Goal: Task Accomplishment & Management: Manage account settings

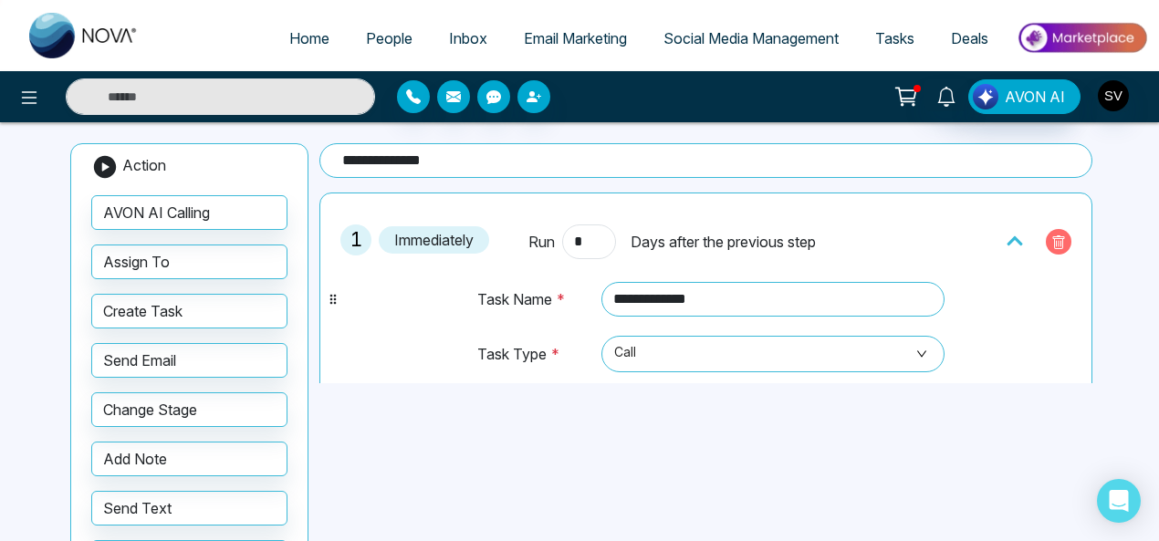
click at [1053, 236] on icon "button" at bounding box center [1059, 242] width 12 height 14
type input "*"
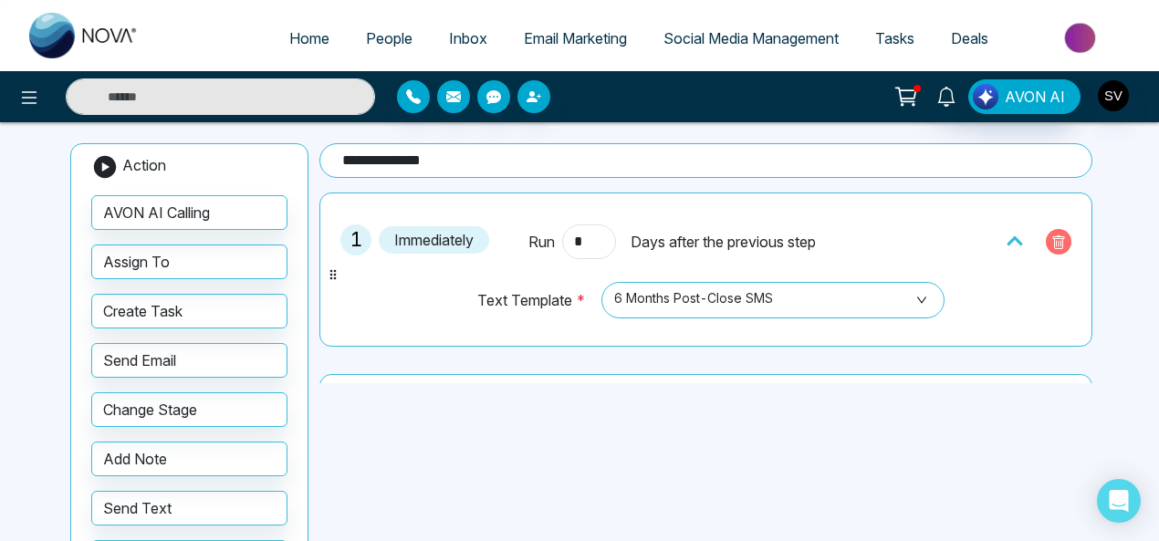
click at [1051, 240] on icon "button" at bounding box center [1058, 242] width 15 height 15
type input "*"
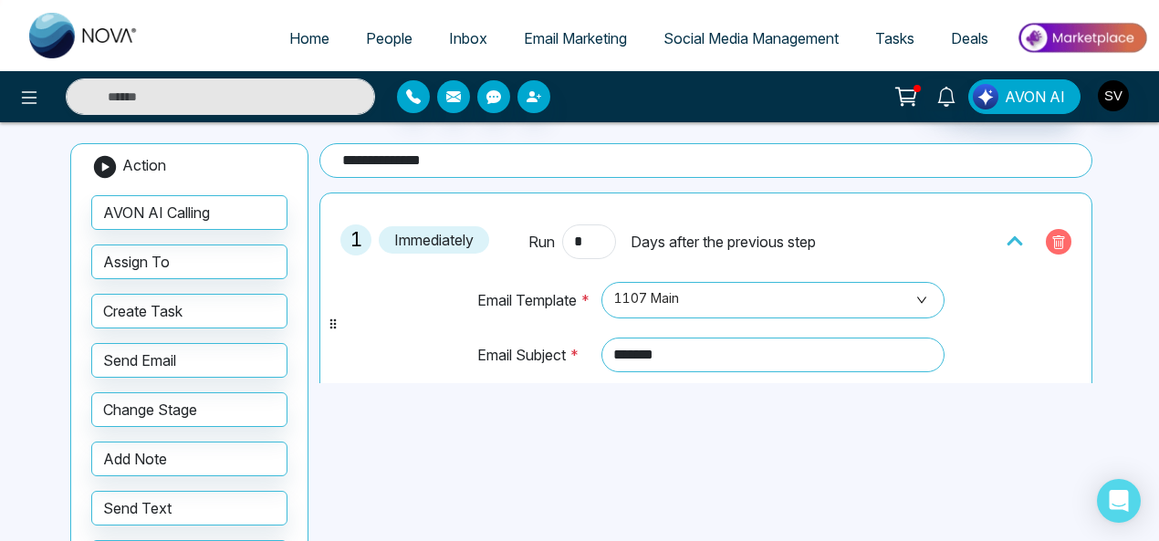
click at [1053, 245] on icon "button" at bounding box center [1059, 242] width 12 height 14
type input "*"
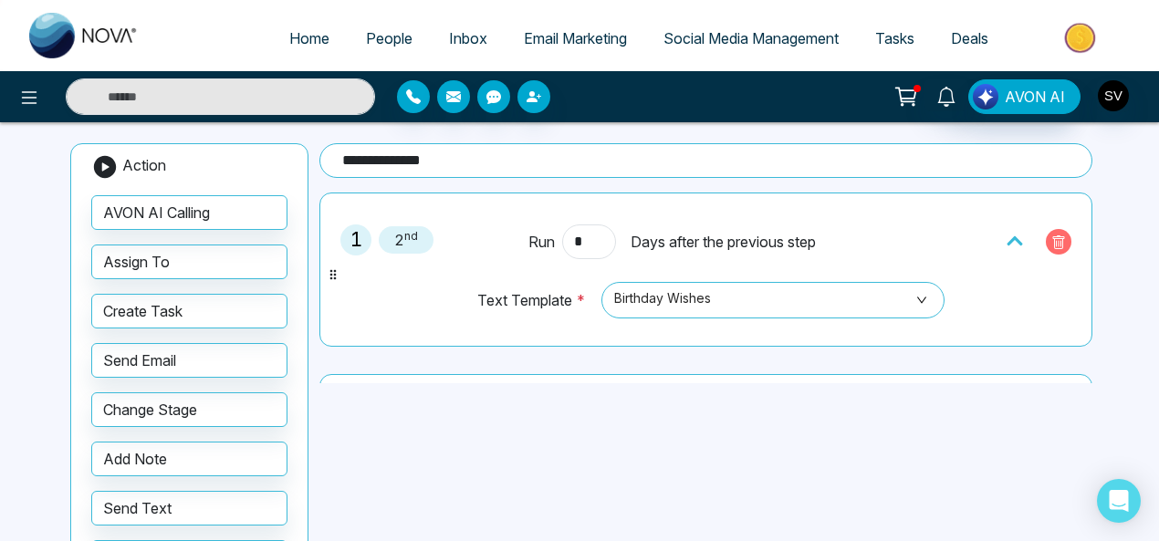
click at [1051, 235] on icon "button" at bounding box center [1058, 242] width 15 height 15
type input "*"
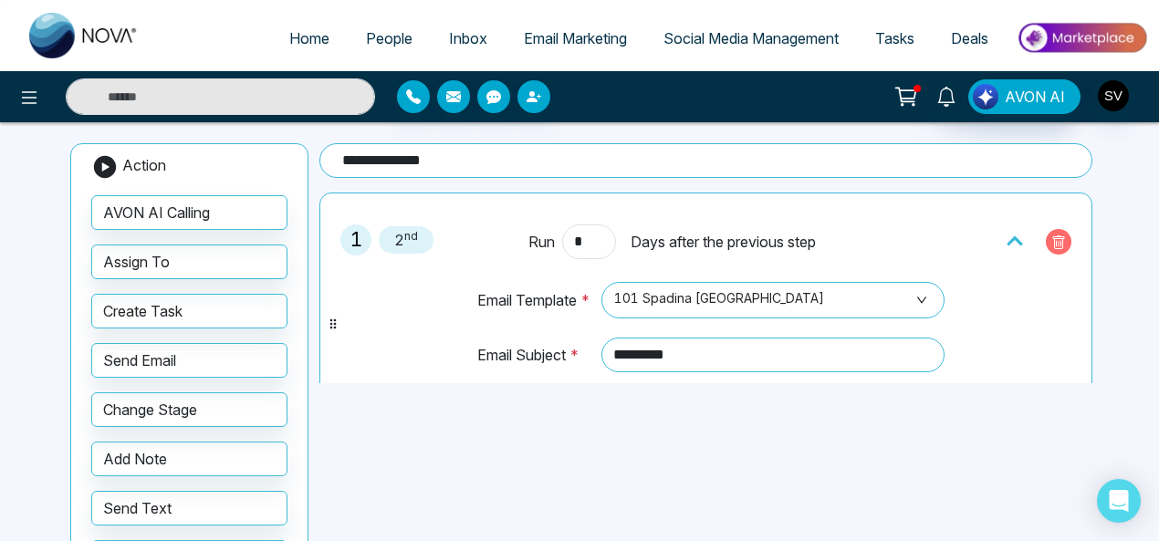
drag, startPoint x: 1055, startPoint y: 242, endPoint x: 1119, endPoint y: 218, distance: 68.1
click at [1055, 242] on icon "button" at bounding box center [1058, 242] width 15 height 15
type input "*"
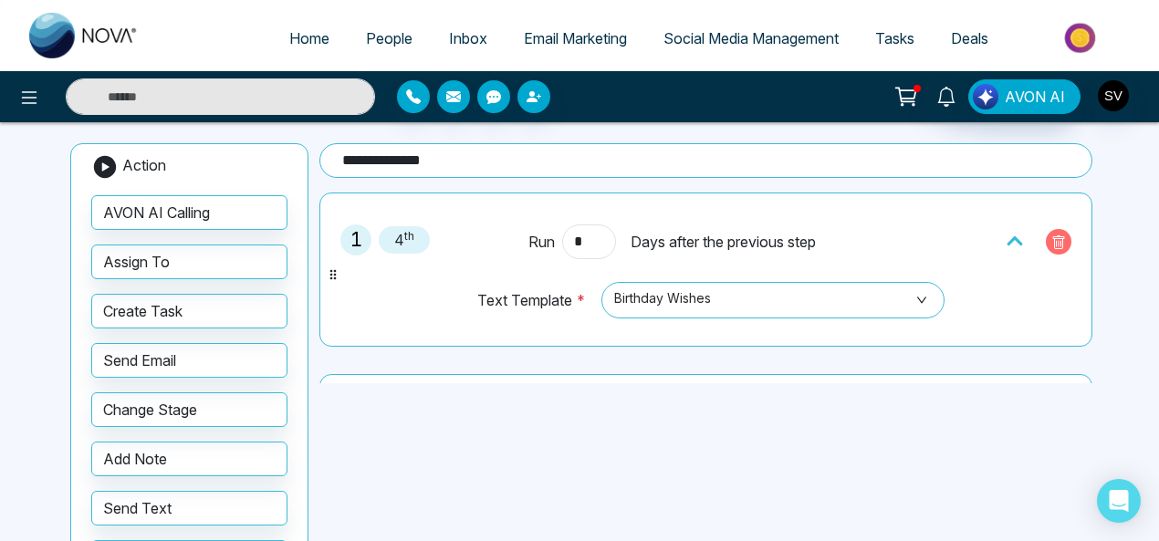
click at [1053, 237] on icon "button" at bounding box center [1059, 242] width 12 height 14
type input "*"
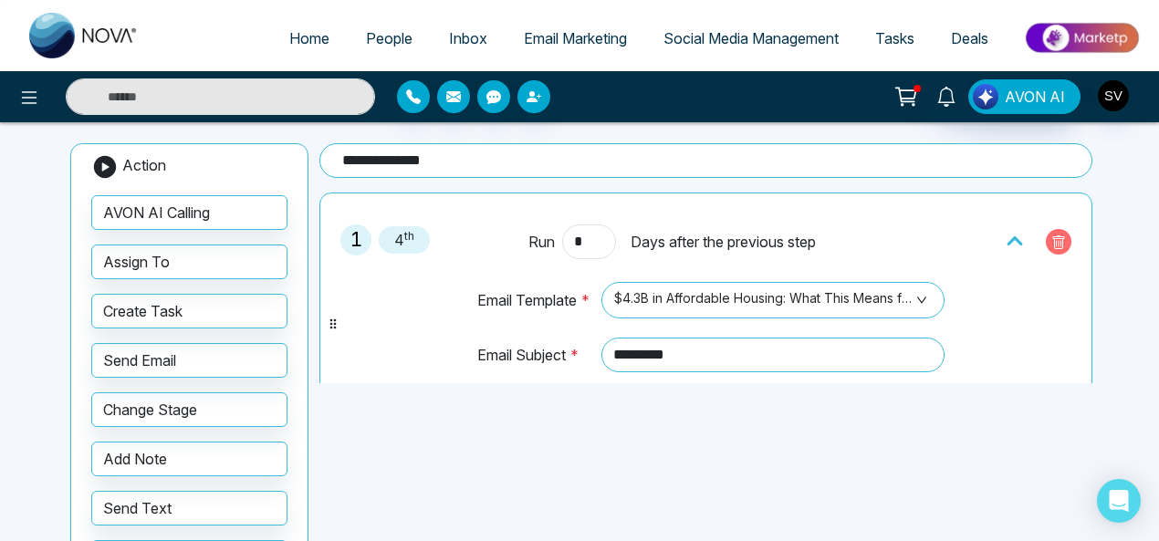
click at [1056, 241] on icon "button" at bounding box center [1058, 244] width 5 height 6
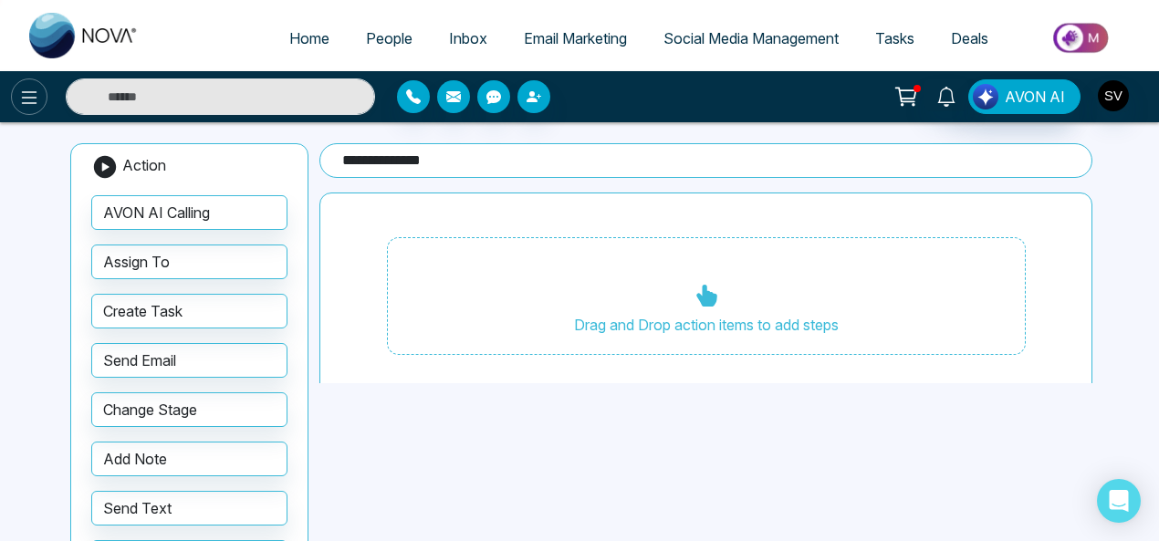
click at [26, 97] on icon at bounding box center [30, 97] width 16 height 13
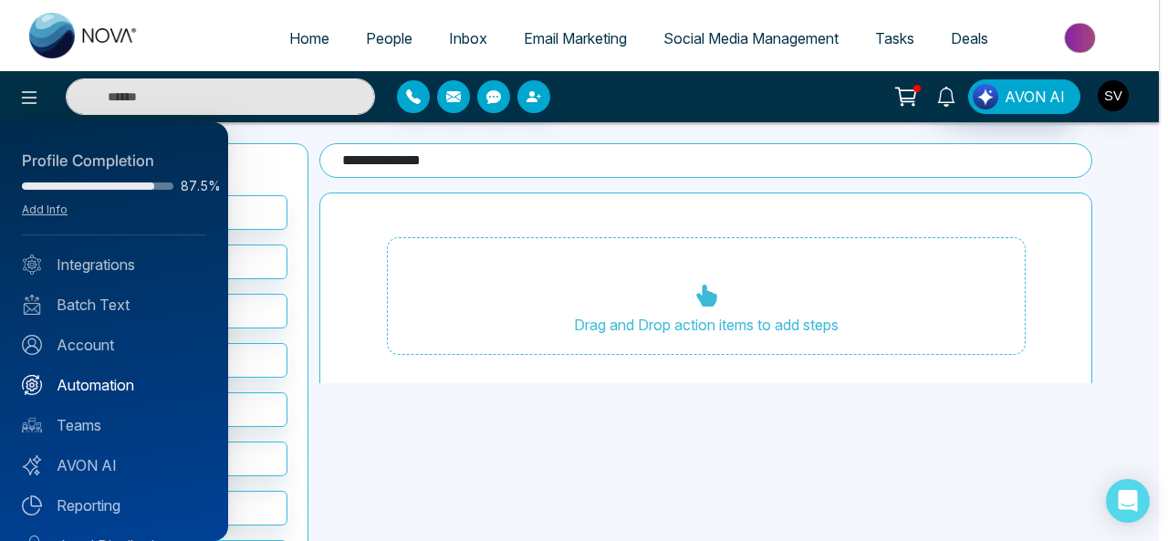
click at [109, 378] on link "Automation" at bounding box center [114, 385] width 184 height 22
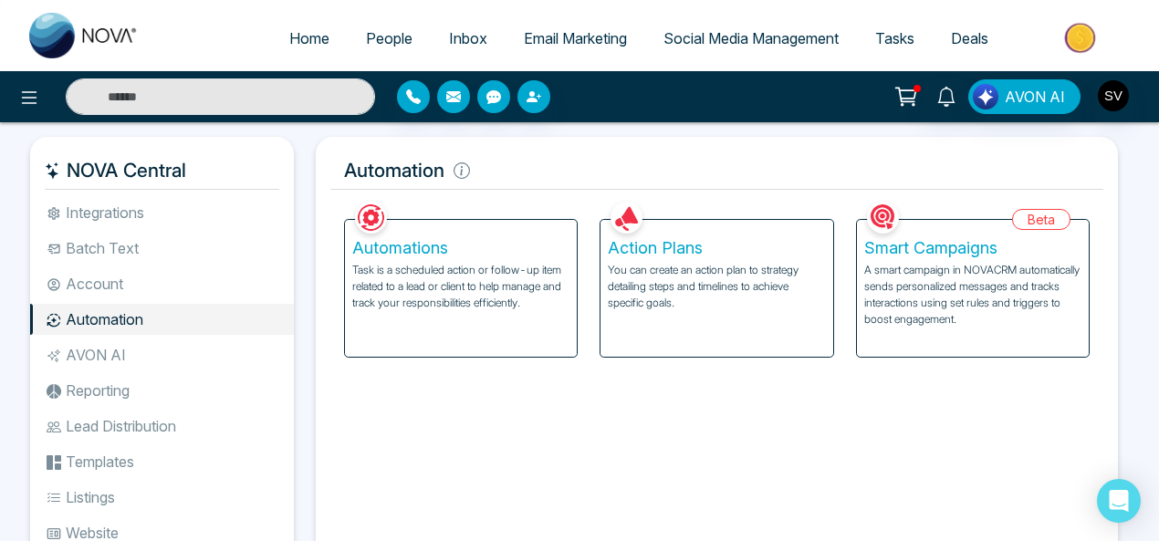
click at [750, 301] on p "You can create an action plan to strategy detailing steps and timelines to achi…" at bounding box center [716, 286] width 217 height 49
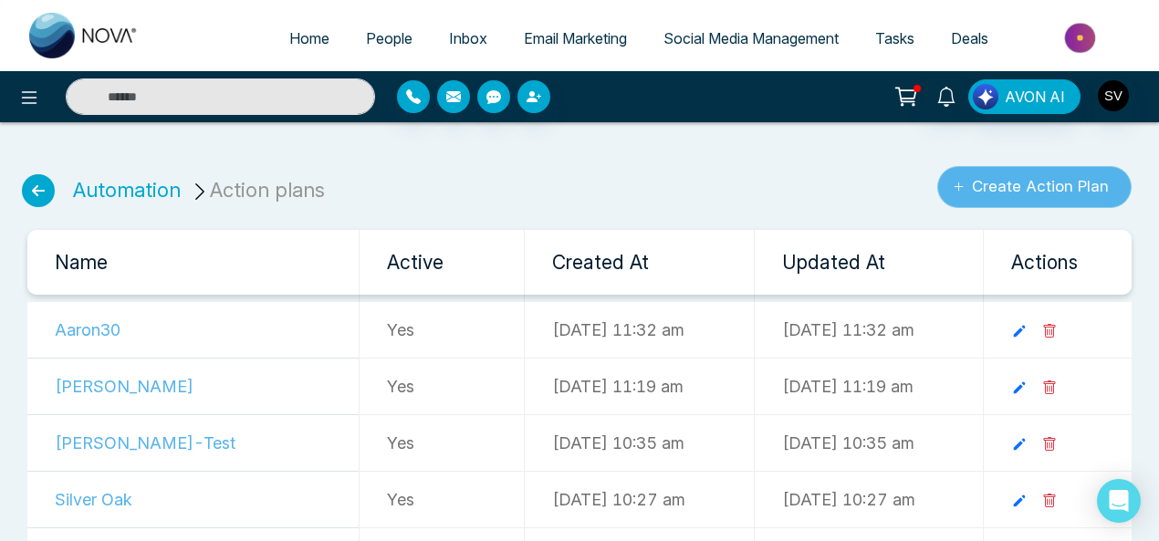
click at [1052, 185] on button "Create Action Plan" at bounding box center [1034, 187] width 194 height 42
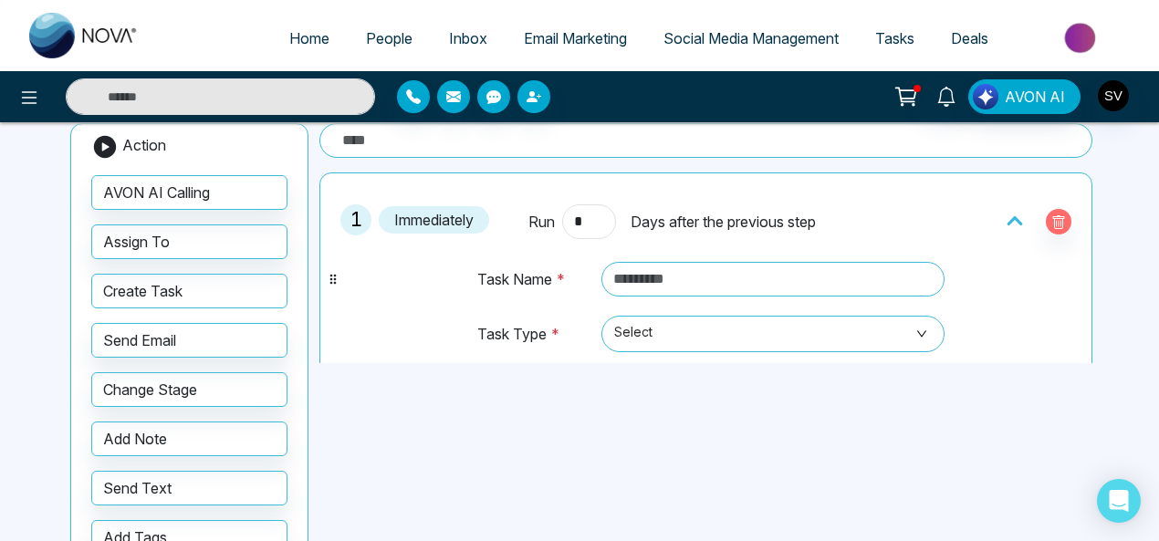
scroll to position [151, 0]
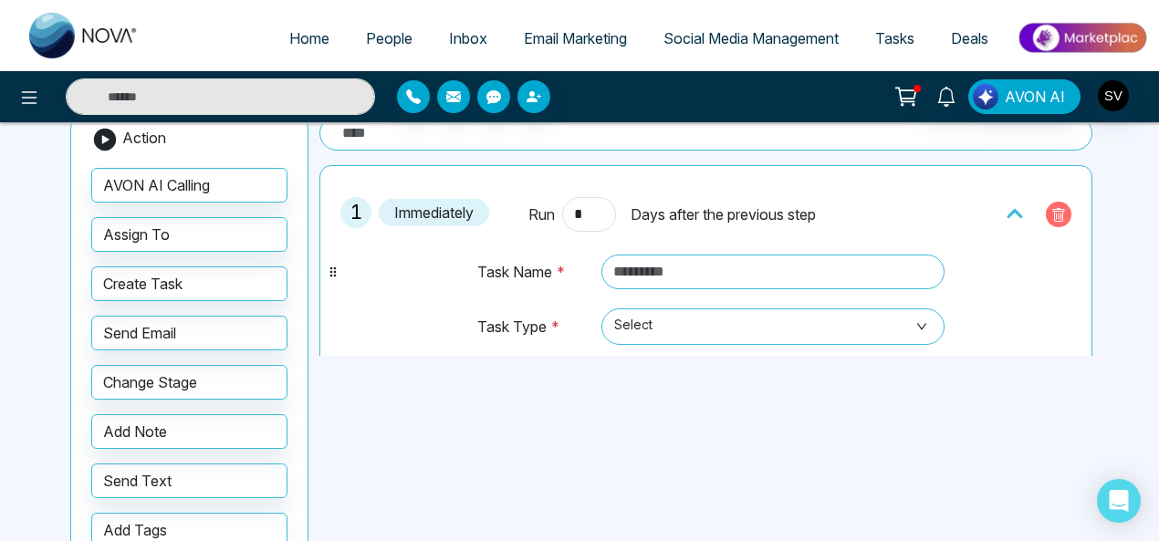
click at [1056, 212] on icon "button" at bounding box center [1058, 215] width 15 height 15
click at [682, 258] on input "text" at bounding box center [773, 272] width 344 height 35
click at [792, 271] on input "text" at bounding box center [773, 272] width 344 height 35
click at [586, 214] on input "*" at bounding box center [588, 214] width 53 height 35
type input "*"
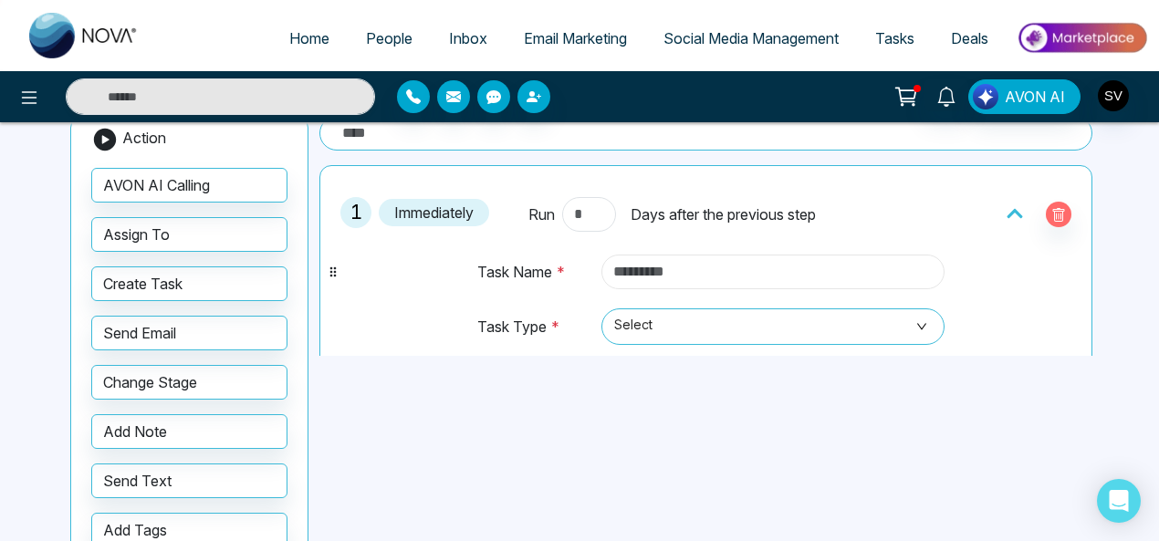
type input "*"
click at [812, 258] on input "text" at bounding box center [773, 272] width 344 height 35
type input "*"
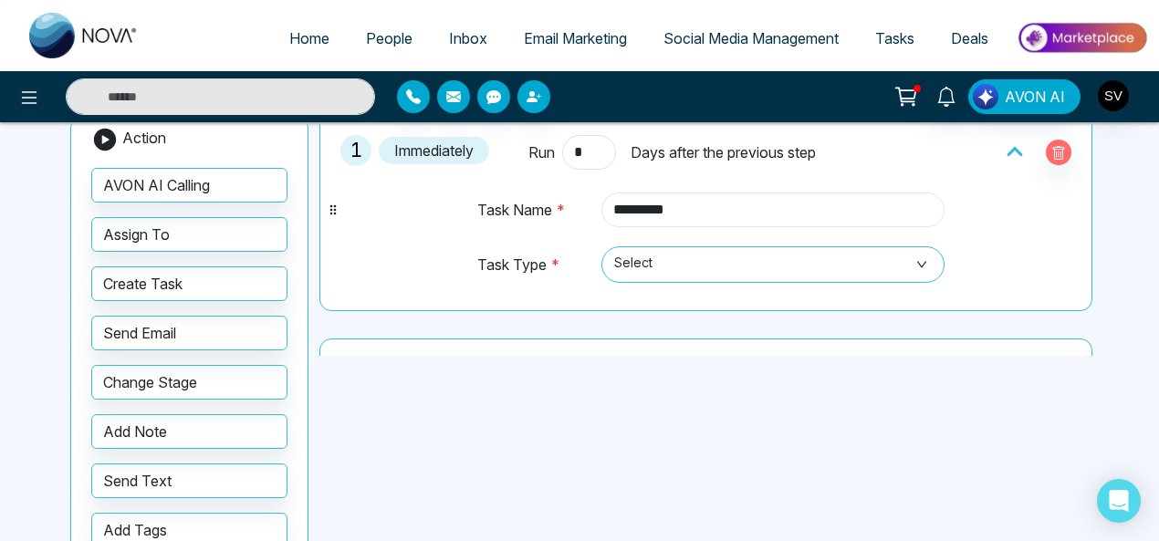
scroll to position [138, 0]
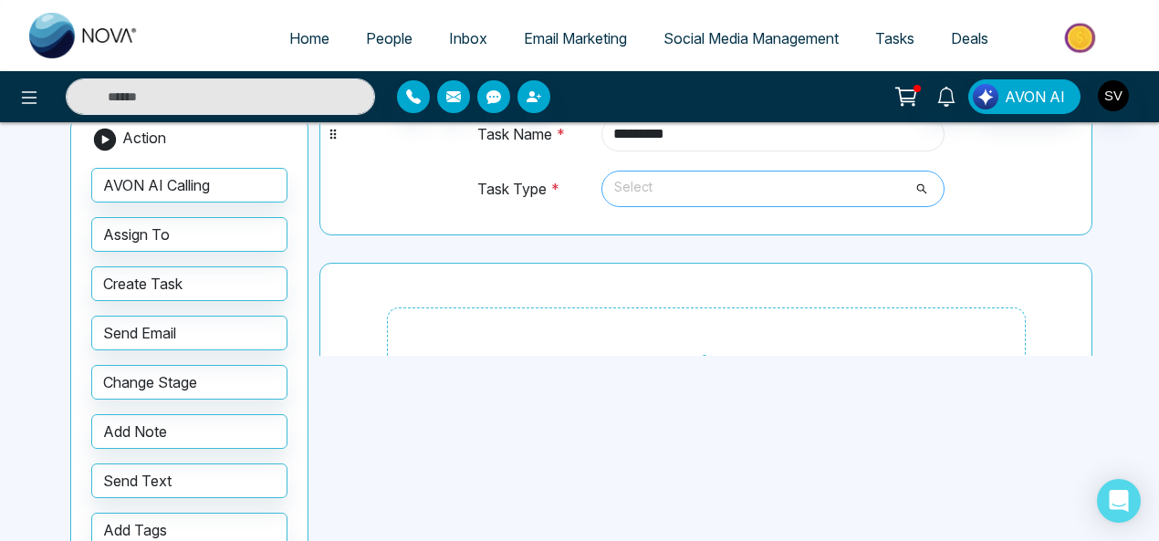
click at [920, 185] on span "Select" at bounding box center [773, 188] width 318 height 31
type input "*********"
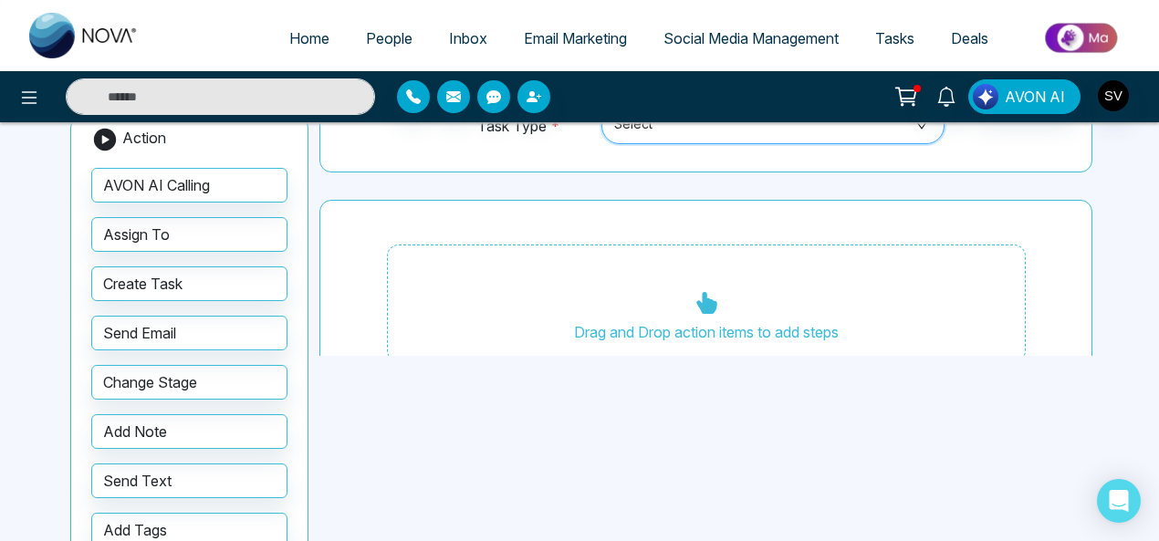
scroll to position [150, 0]
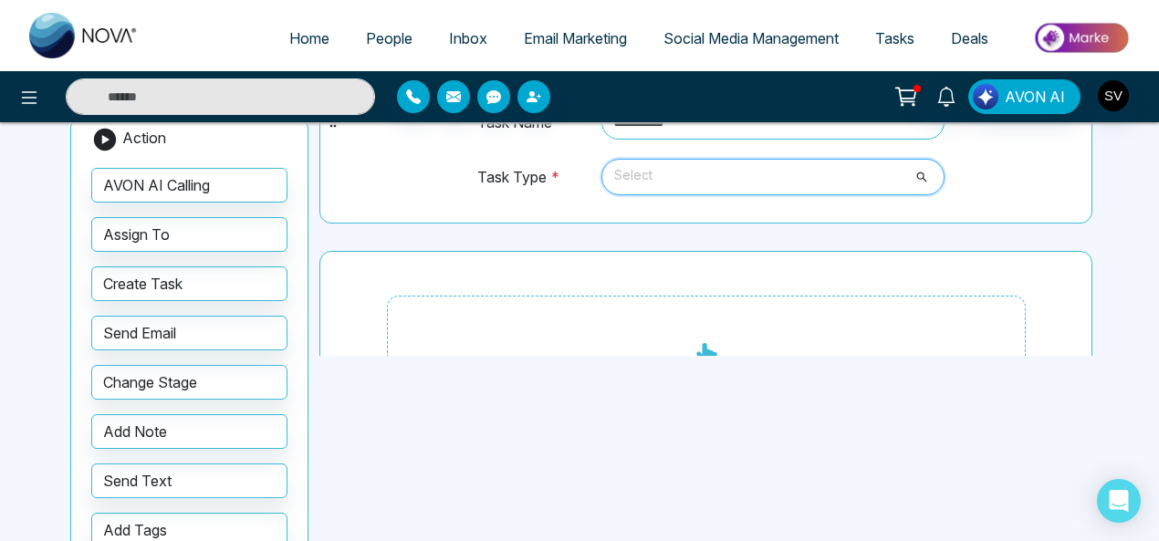
click at [922, 178] on span "Select" at bounding box center [773, 176] width 318 height 31
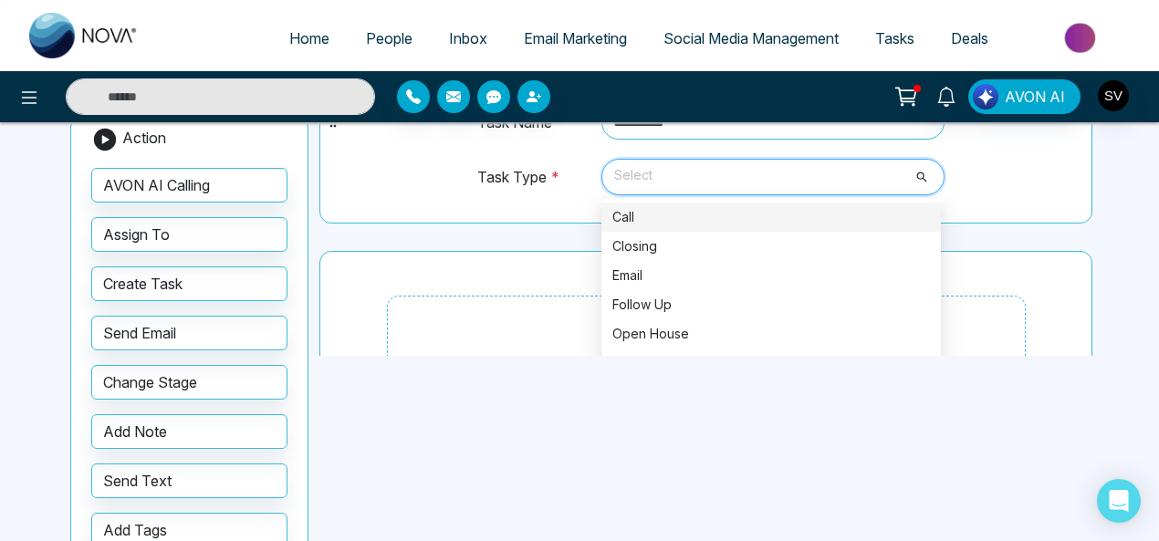
click at [670, 209] on div "Call" at bounding box center [771, 217] width 318 height 20
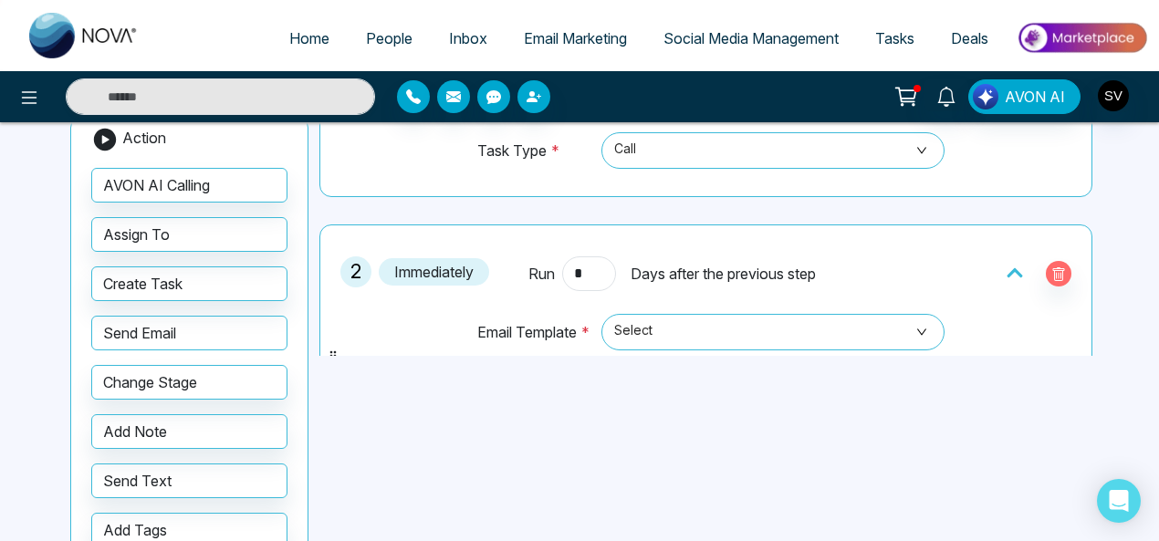
scroll to position [256, 0]
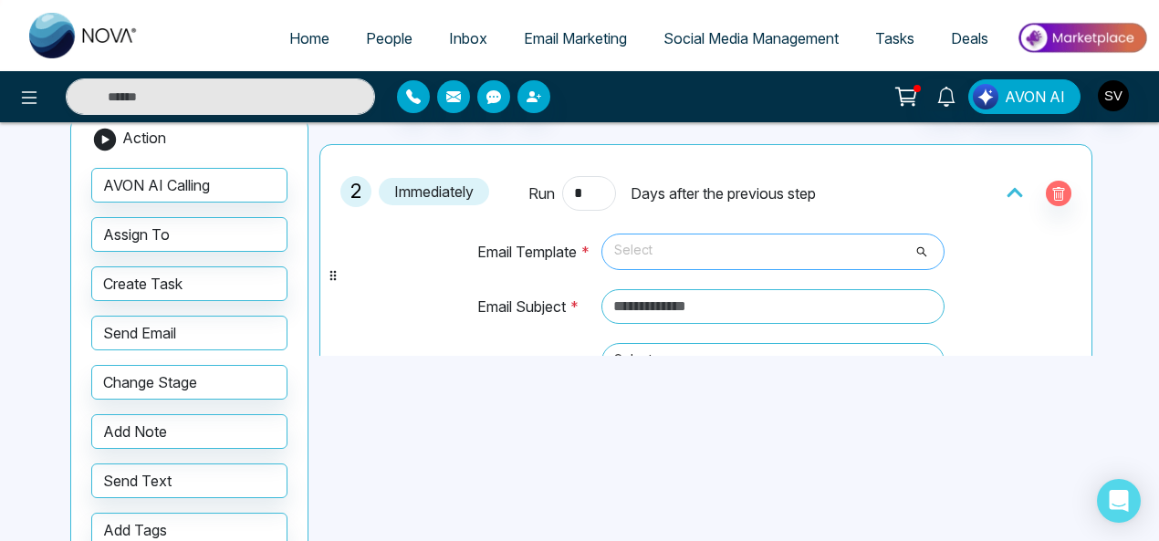
click at [664, 242] on span "Select" at bounding box center [773, 251] width 318 height 31
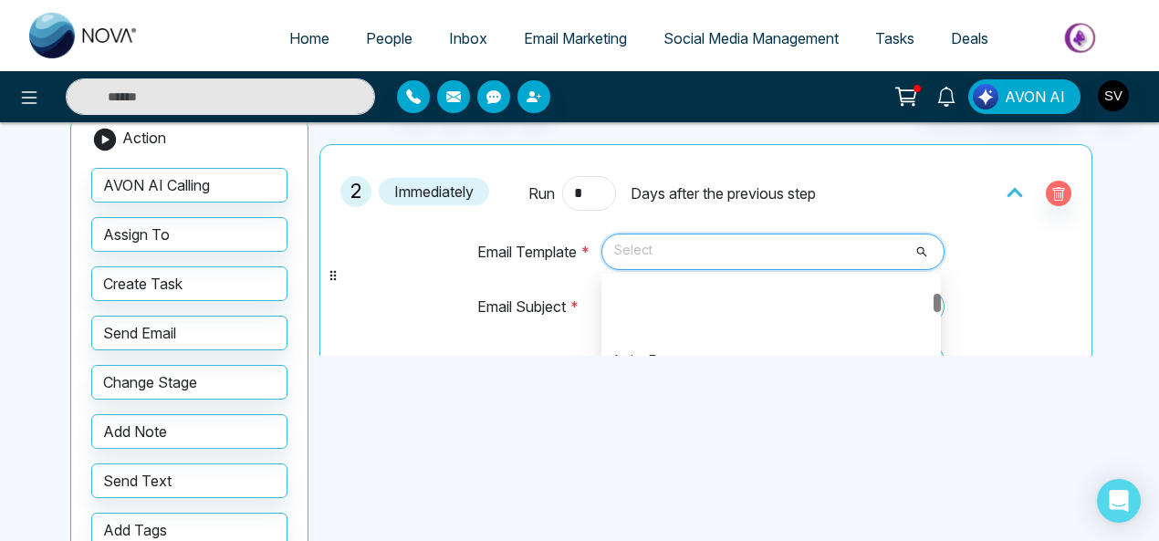
scroll to position [1425, 0]
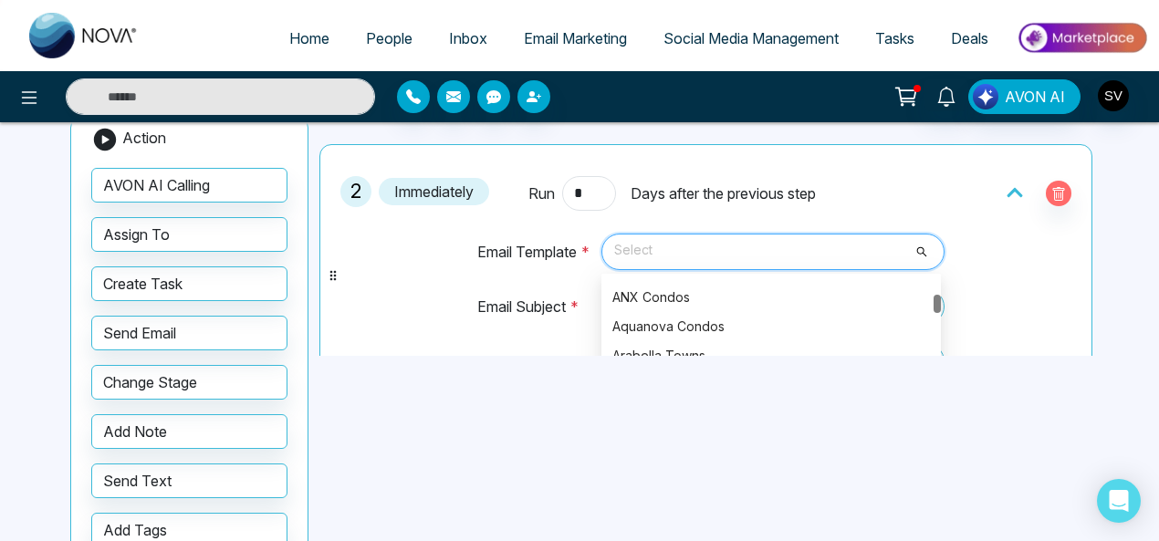
drag, startPoint x: 932, startPoint y: 283, endPoint x: 932, endPoint y: 300, distance: 17.3
click at [933, 300] on div at bounding box center [936, 304] width 7 height 18
click at [661, 296] on div "ANX Condos" at bounding box center [771, 297] width 318 height 20
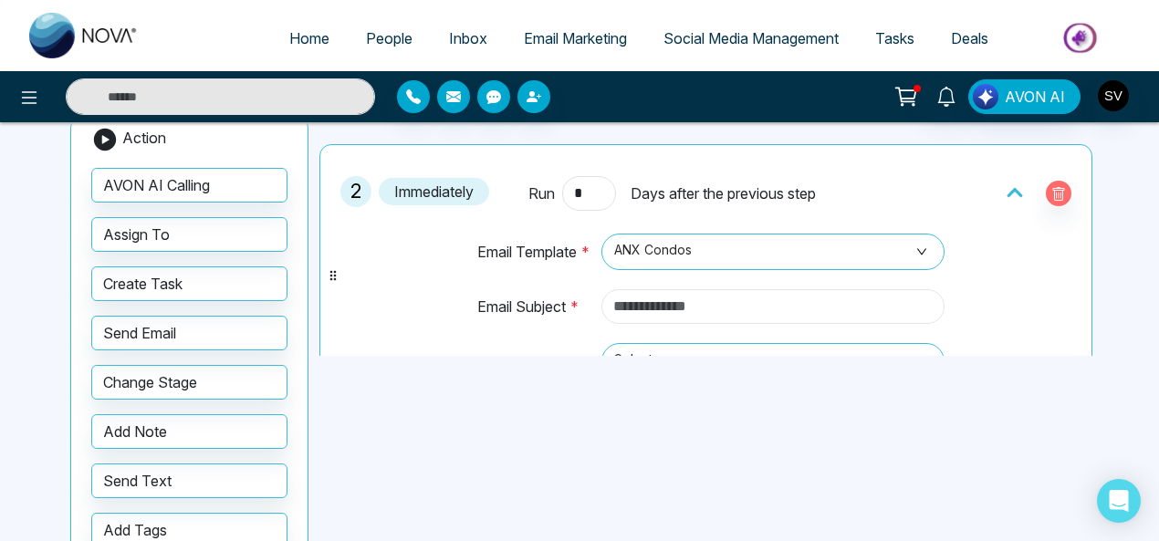
click at [722, 309] on input "text" at bounding box center [773, 306] width 344 height 35
type input "**********"
drag, startPoint x: 1088, startPoint y: 234, endPoint x: 1088, endPoint y: 258, distance: 23.7
click at [1088, 258] on div "**********" at bounding box center [709, 251] width 780 height 784
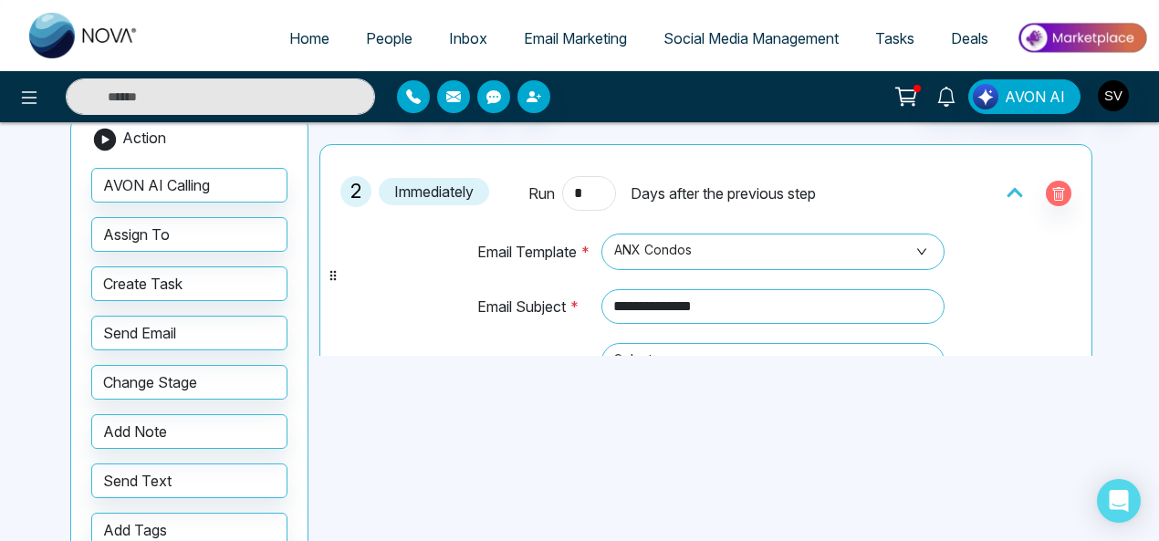
scroll to position [339, 0]
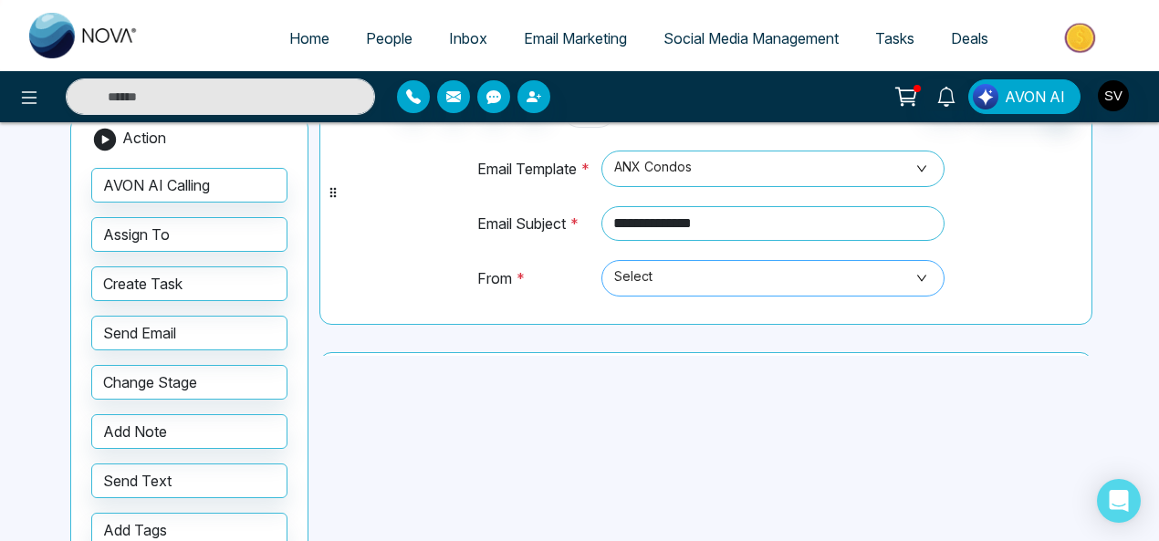
click at [644, 269] on span "Select" at bounding box center [773, 278] width 318 height 31
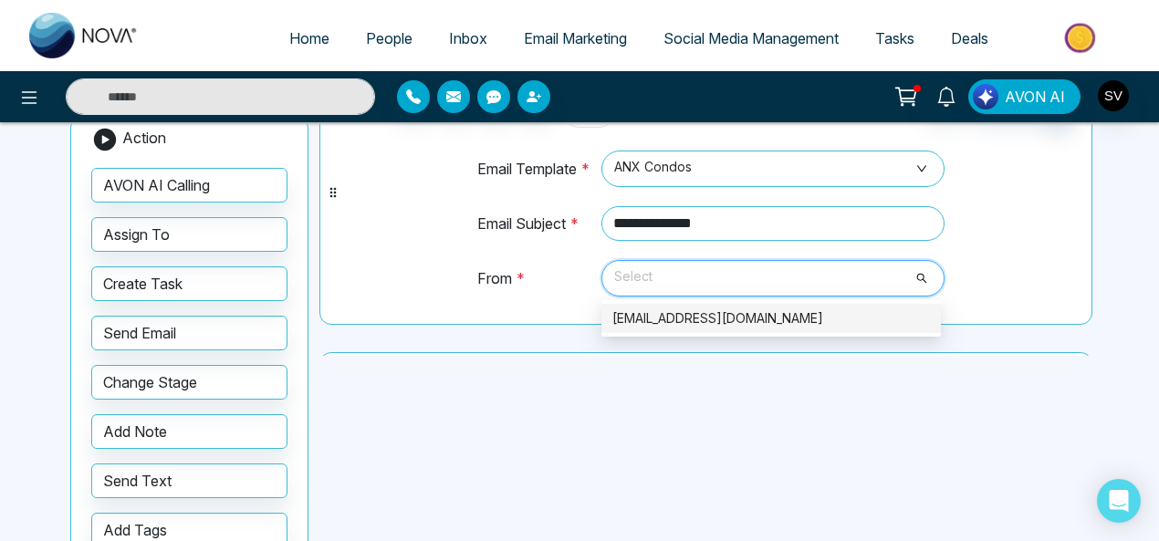
click at [661, 308] on div "[EMAIL_ADDRESS][DOMAIN_NAME]" at bounding box center [771, 318] width 318 height 20
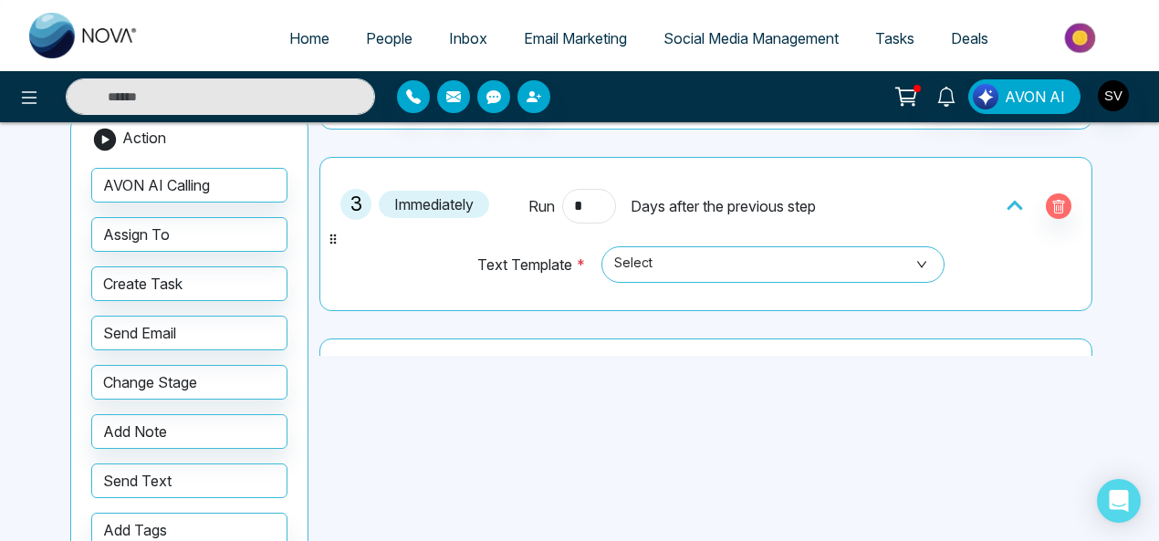
scroll to position [558, 0]
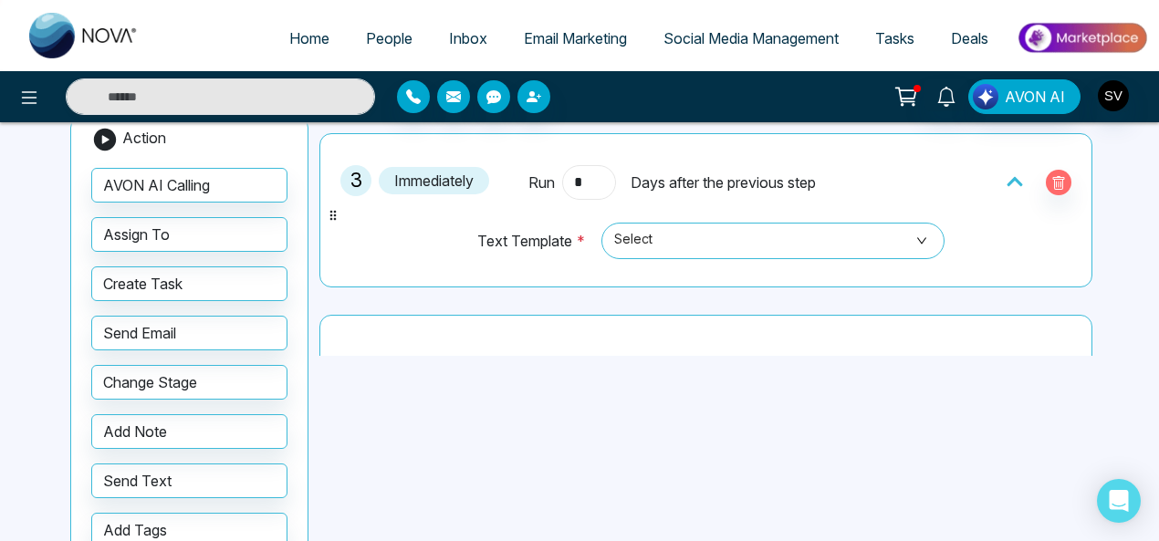
click at [577, 178] on input "*" at bounding box center [588, 182] width 53 height 35
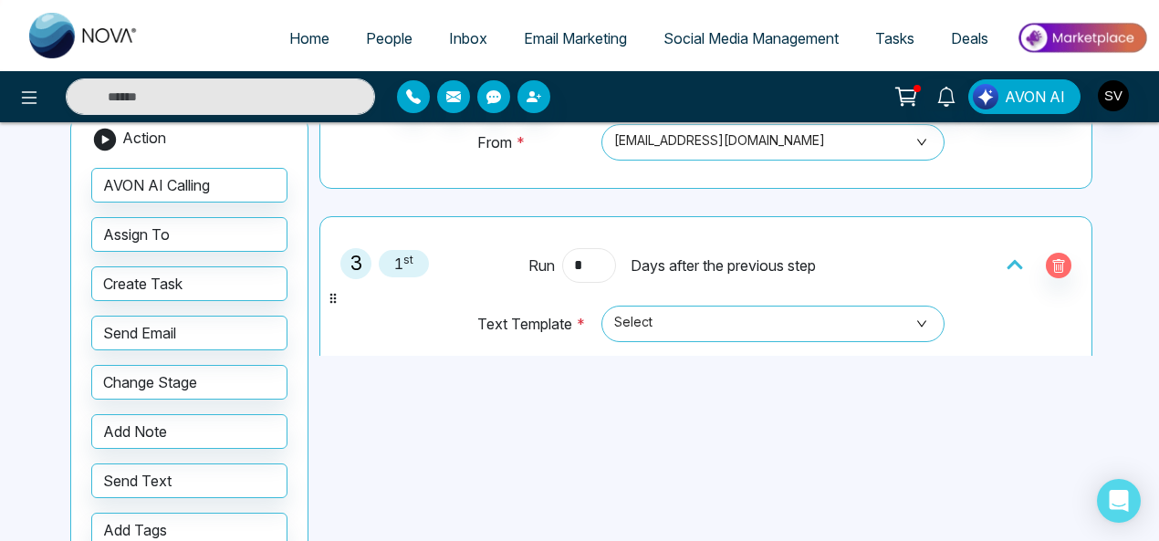
scroll to position [489, 0]
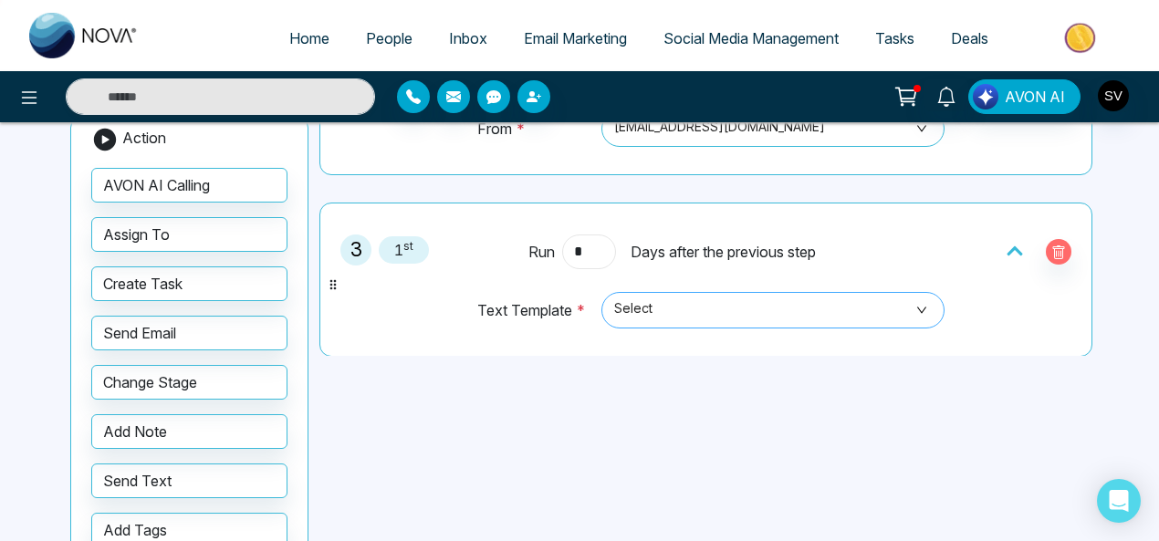
click at [635, 314] on span "Select" at bounding box center [773, 310] width 318 height 31
type input "*"
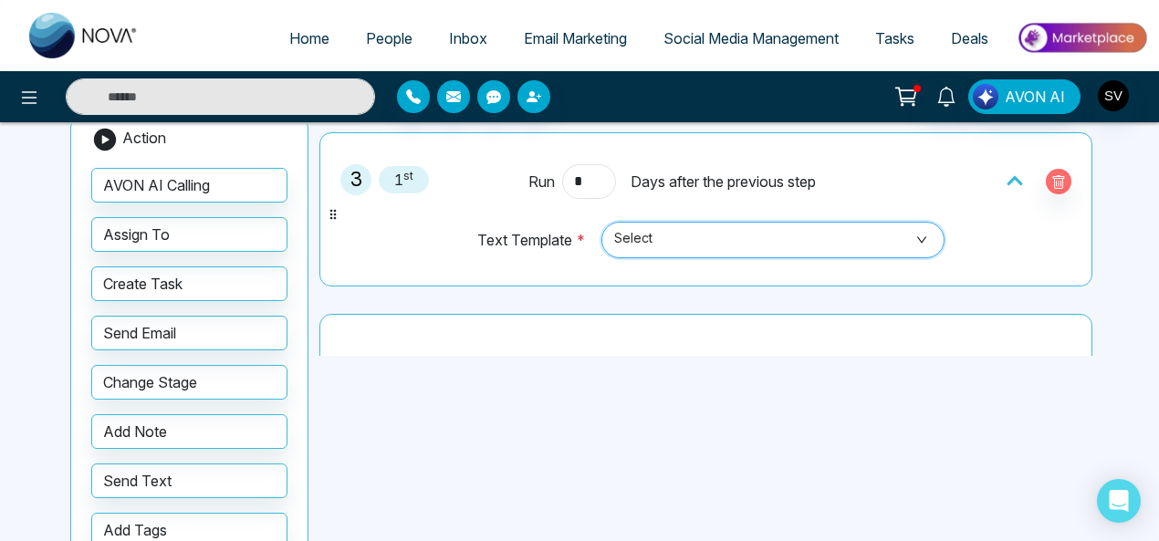
scroll to position [562, 0]
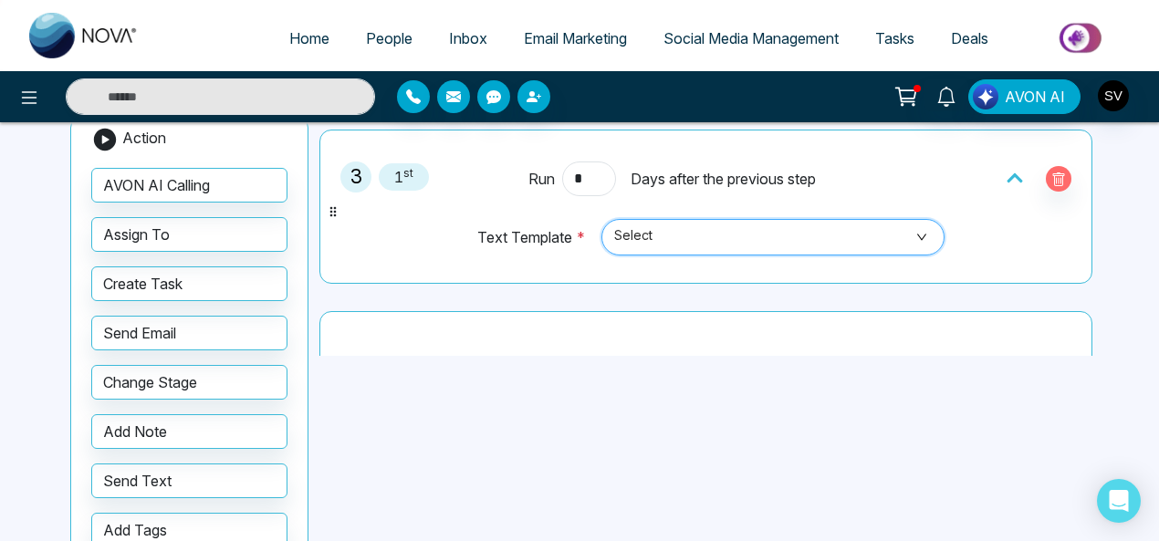
click at [638, 225] on span "Select" at bounding box center [773, 237] width 318 height 31
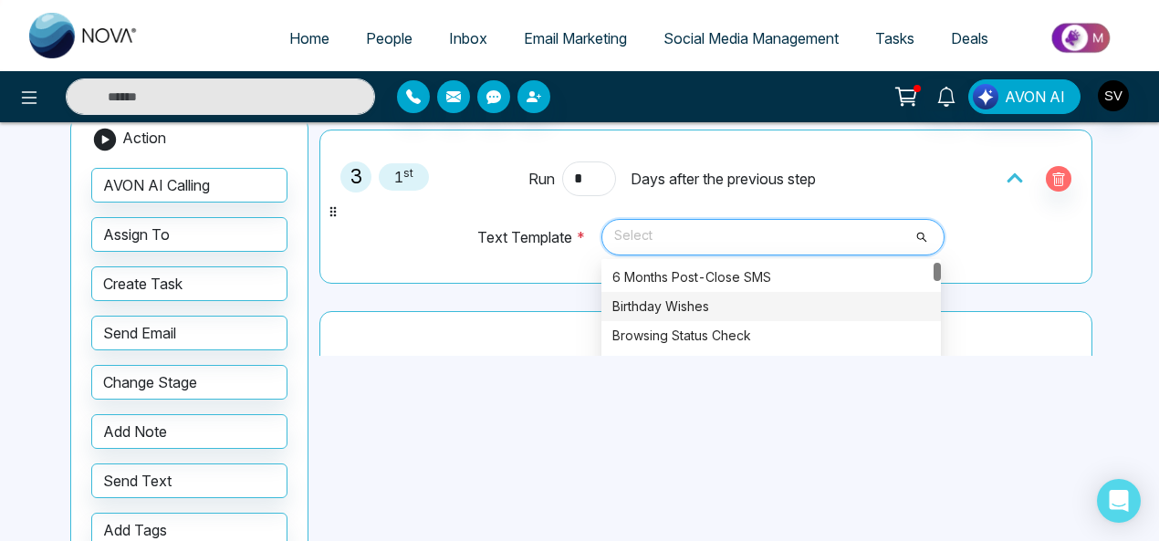
click at [677, 297] on div "Birthday Wishes" at bounding box center [771, 307] width 318 height 20
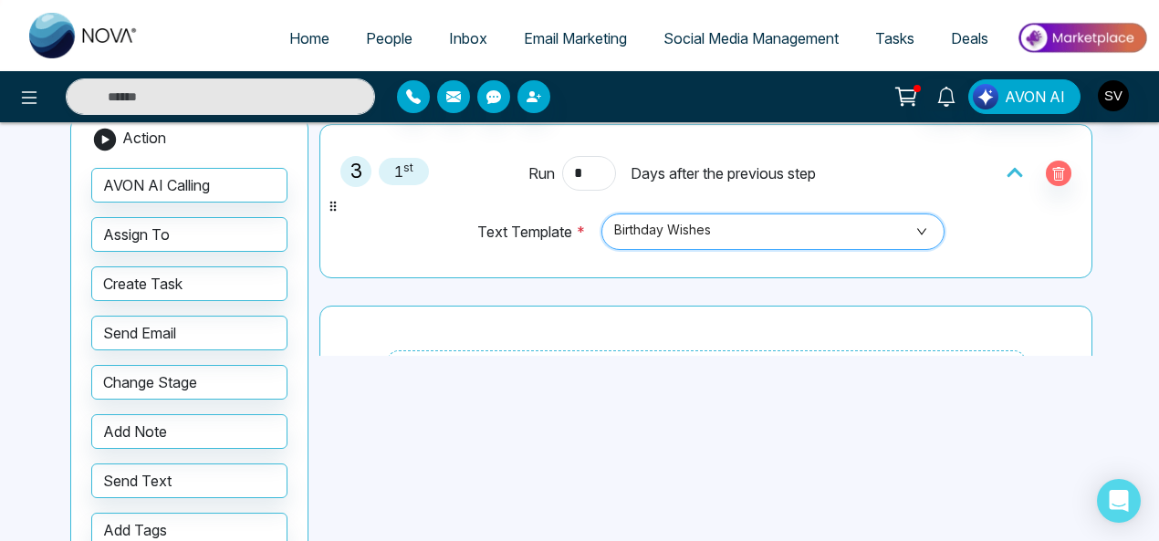
scroll to position [623, 0]
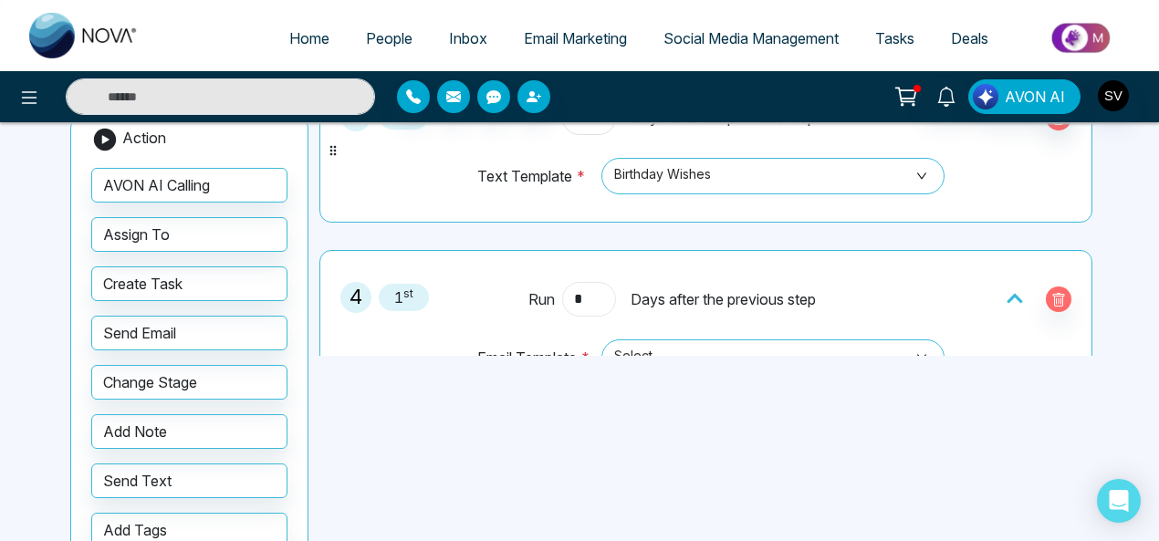
click at [590, 295] on input "*" at bounding box center [588, 299] width 53 height 35
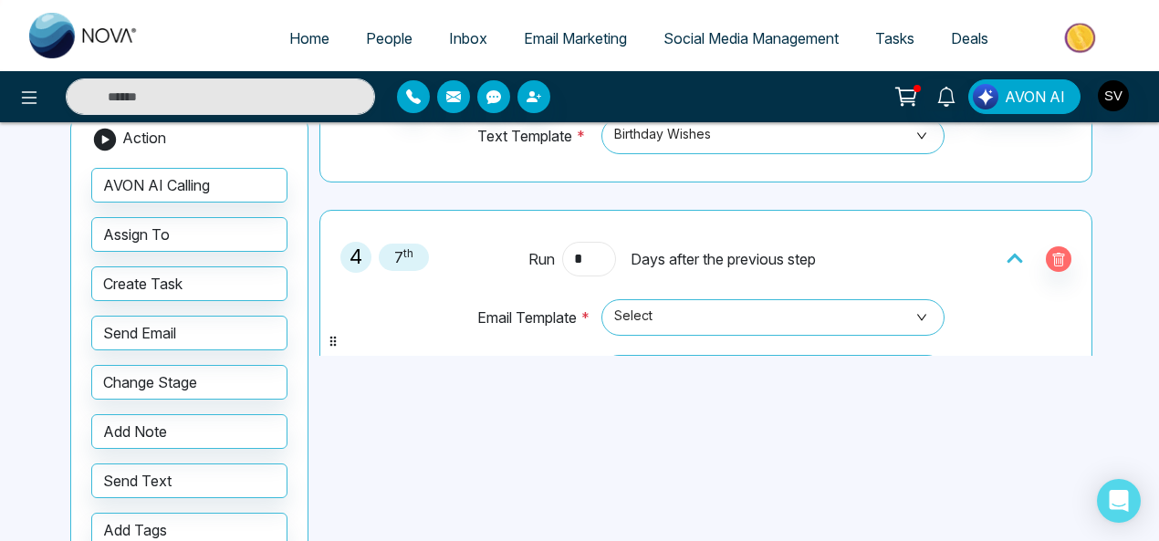
scroll to position [715, 0]
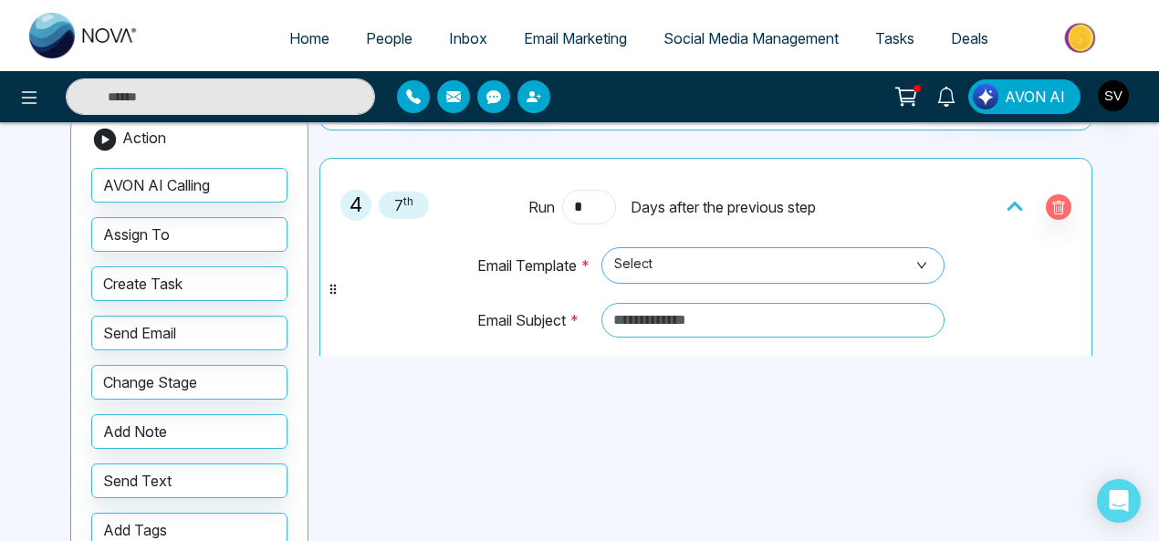
click at [662, 258] on span "Select" at bounding box center [773, 265] width 318 height 31
type input "*"
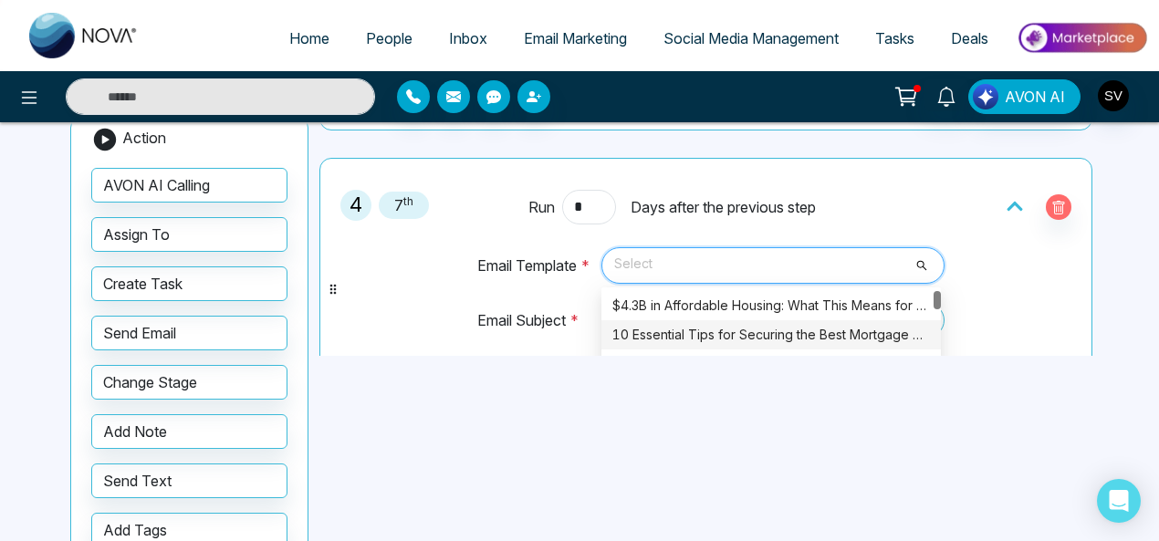
drag, startPoint x: 688, startPoint y: 322, endPoint x: 733, endPoint y: 303, distance: 48.6
click at [690, 325] on div "10 Essential Tips for Securing the Best Mortgage Rates in [GEOGRAPHIC_DATA]" at bounding box center [771, 335] width 318 height 20
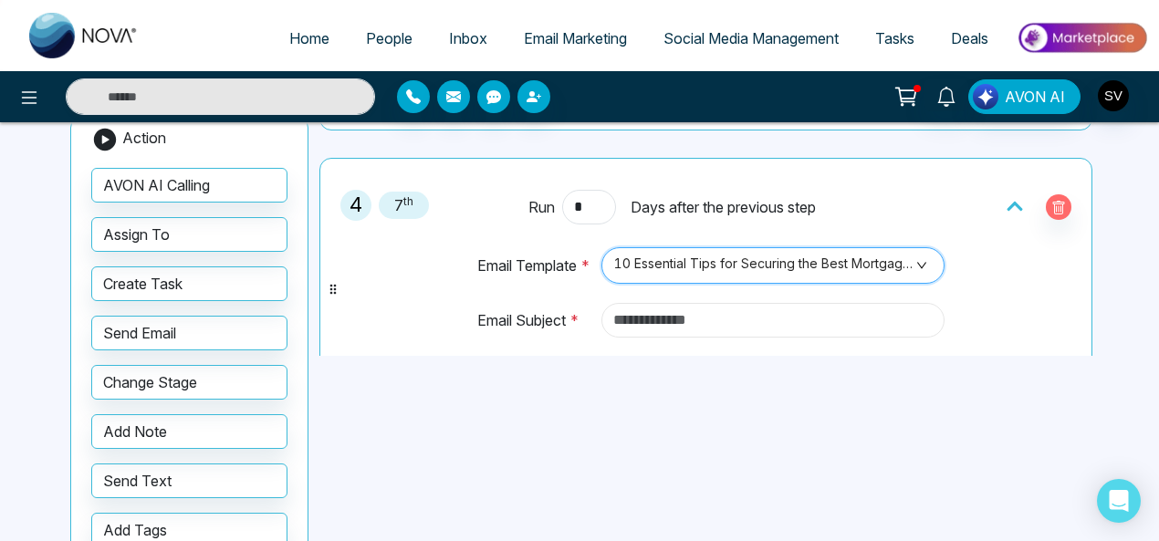
click at [717, 303] on input "text" at bounding box center [773, 320] width 344 height 35
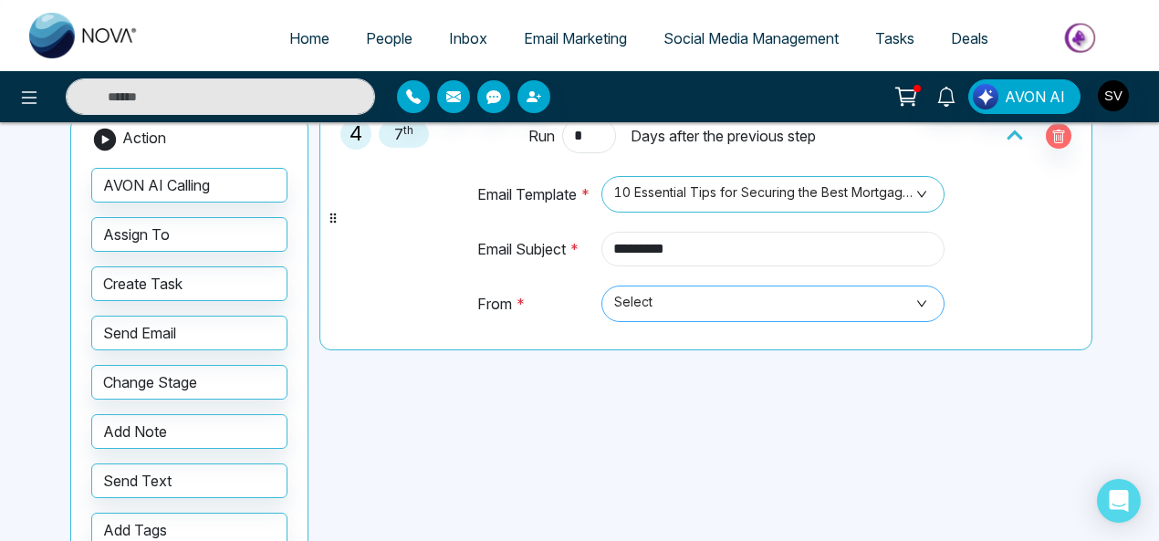
scroll to position [790, 0]
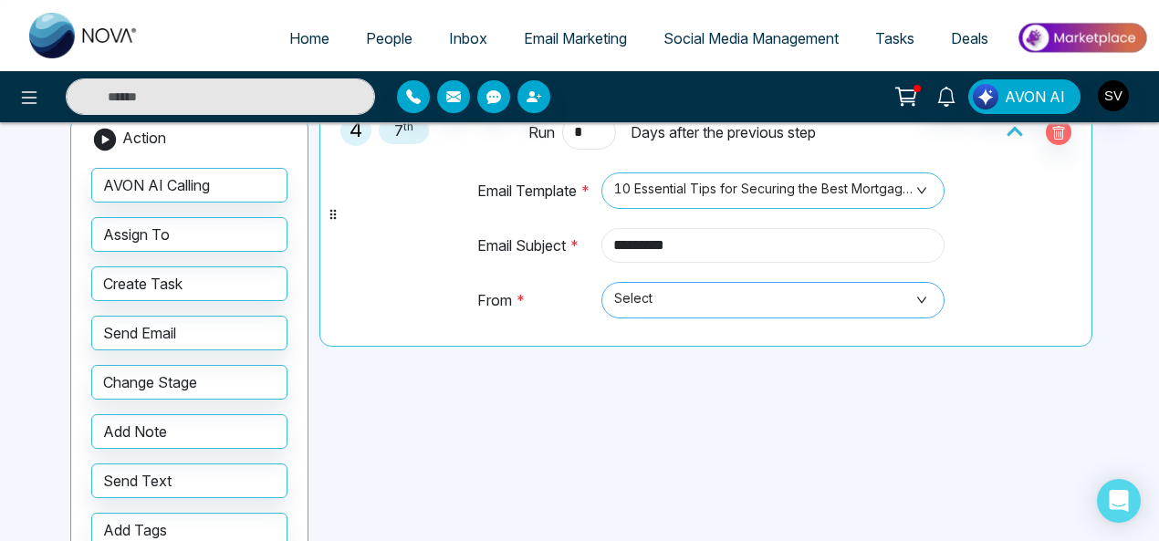
click at [693, 292] on span "Select" at bounding box center [773, 300] width 318 height 31
type input "*********"
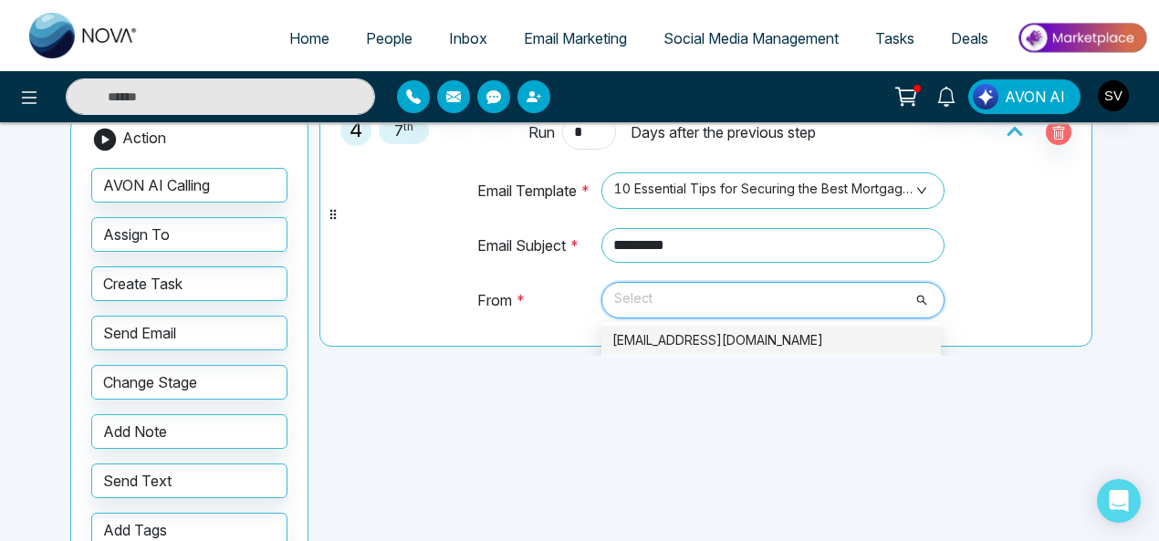
click at [680, 330] on div "[EMAIL_ADDRESS][DOMAIN_NAME]" at bounding box center [771, 340] width 318 height 20
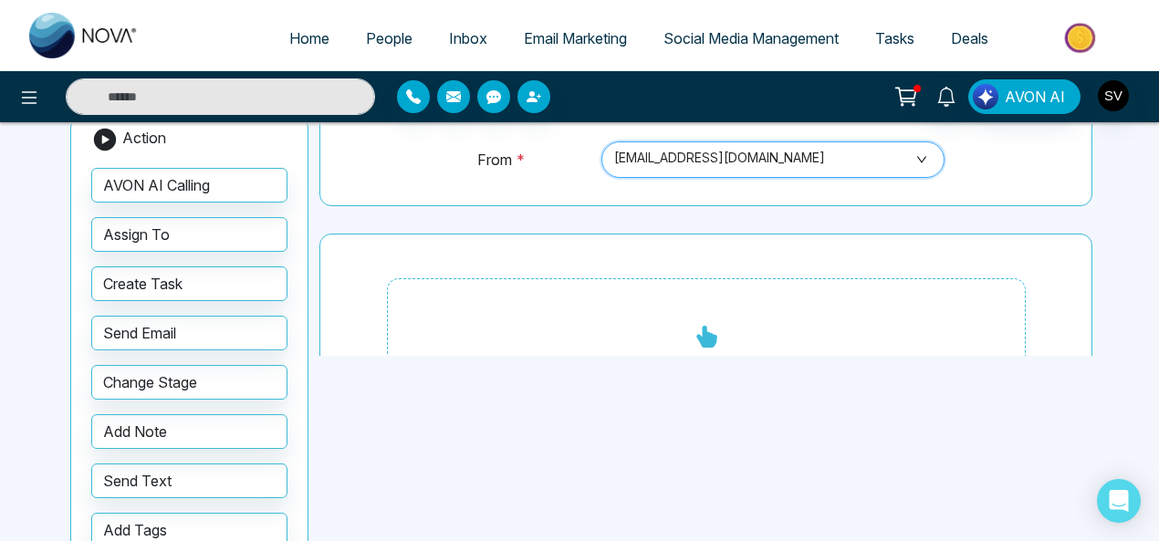
scroll to position [934, 0]
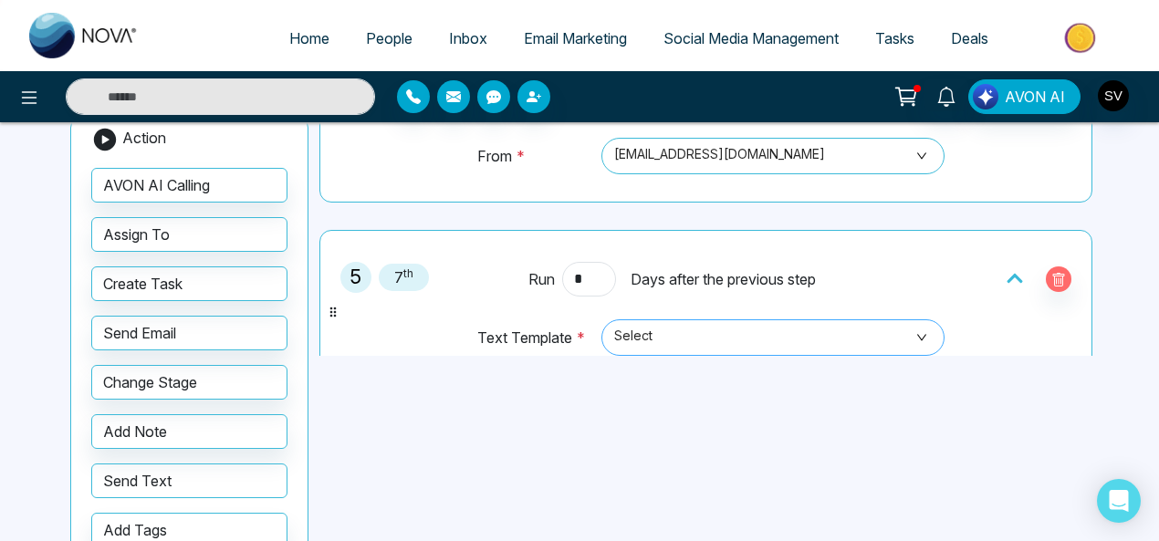
click at [652, 326] on span "Select" at bounding box center [773, 337] width 318 height 31
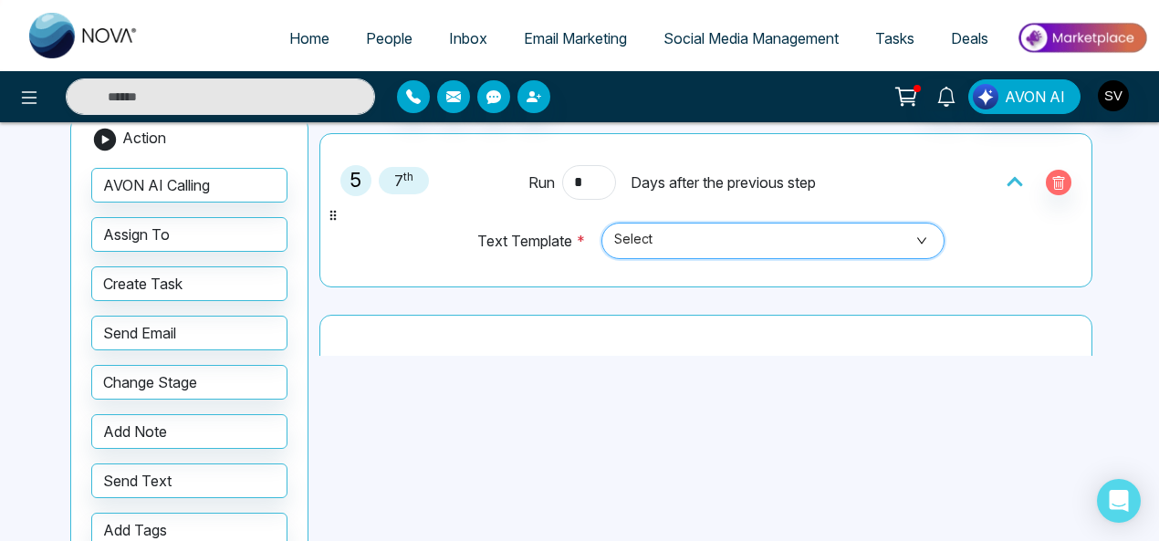
scroll to position [1039, 0]
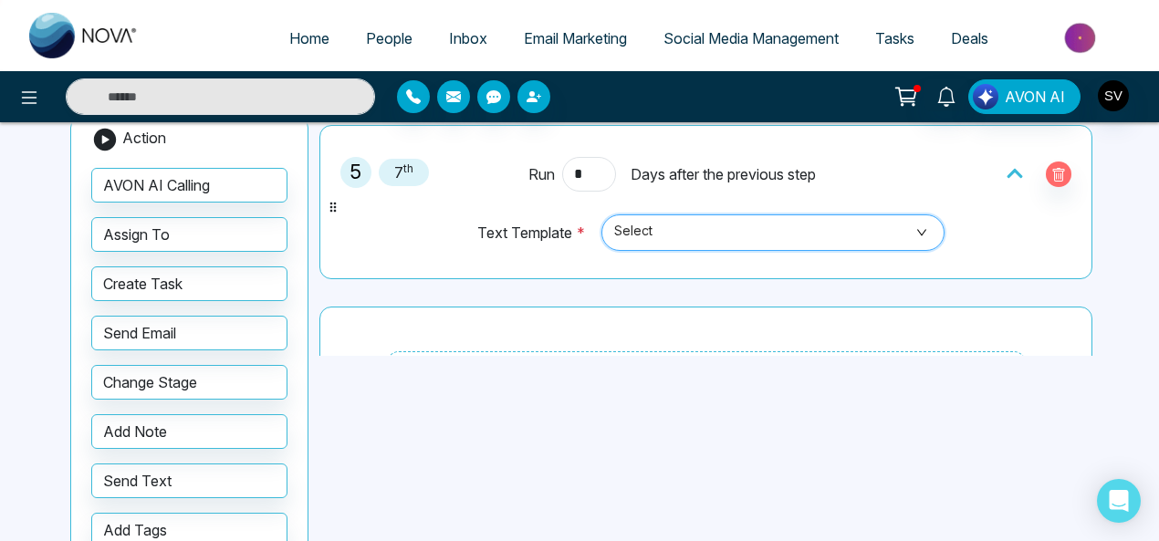
click at [681, 224] on span "Select" at bounding box center [773, 232] width 318 height 31
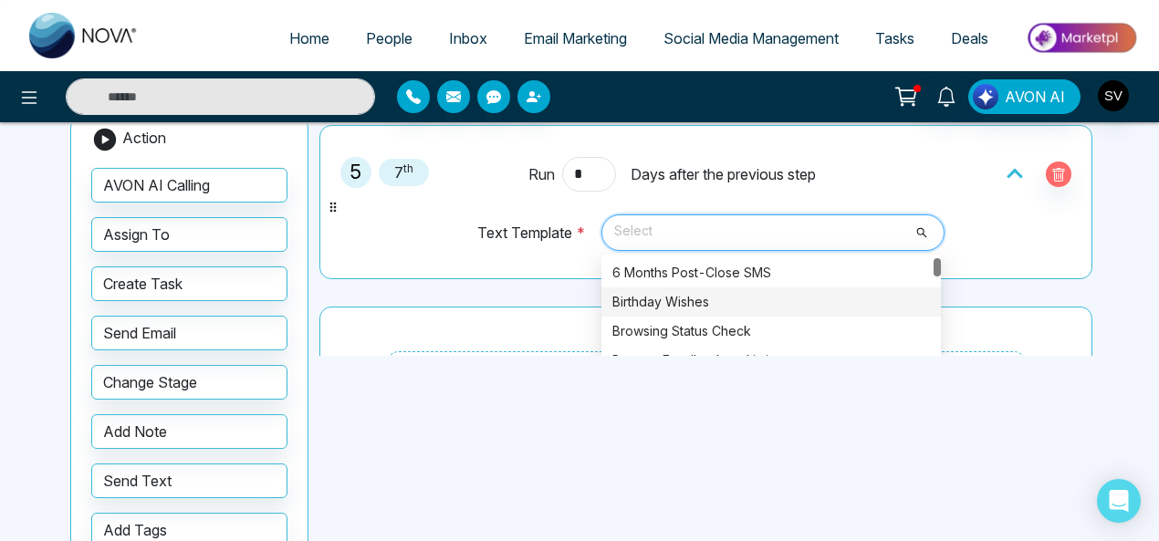
click at [678, 292] on div "Birthday Wishes" at bounding box center [771, 302] width 318 height 20
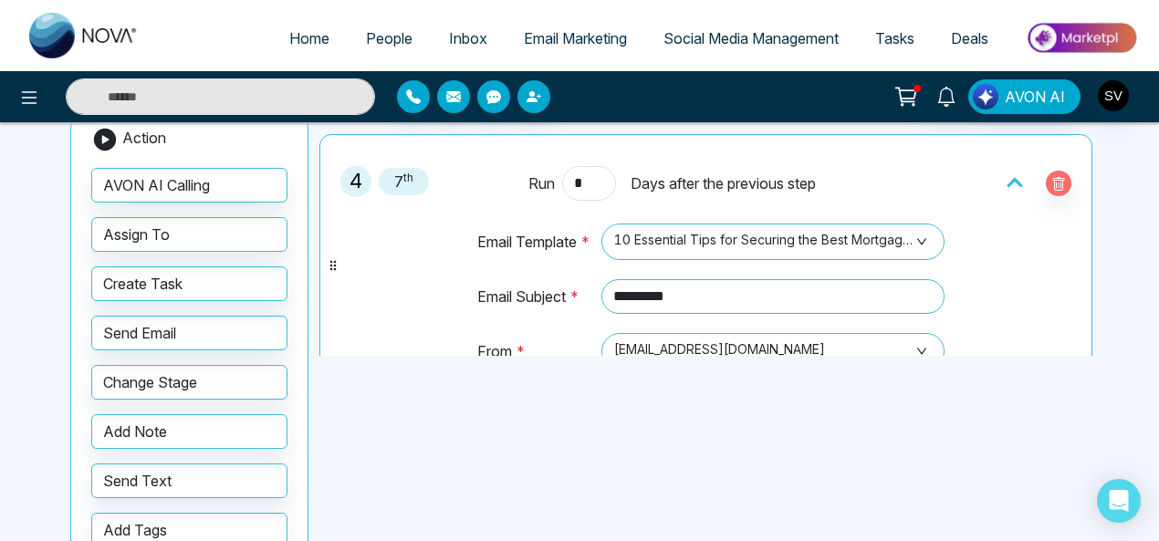
scroll to position [724, 0]
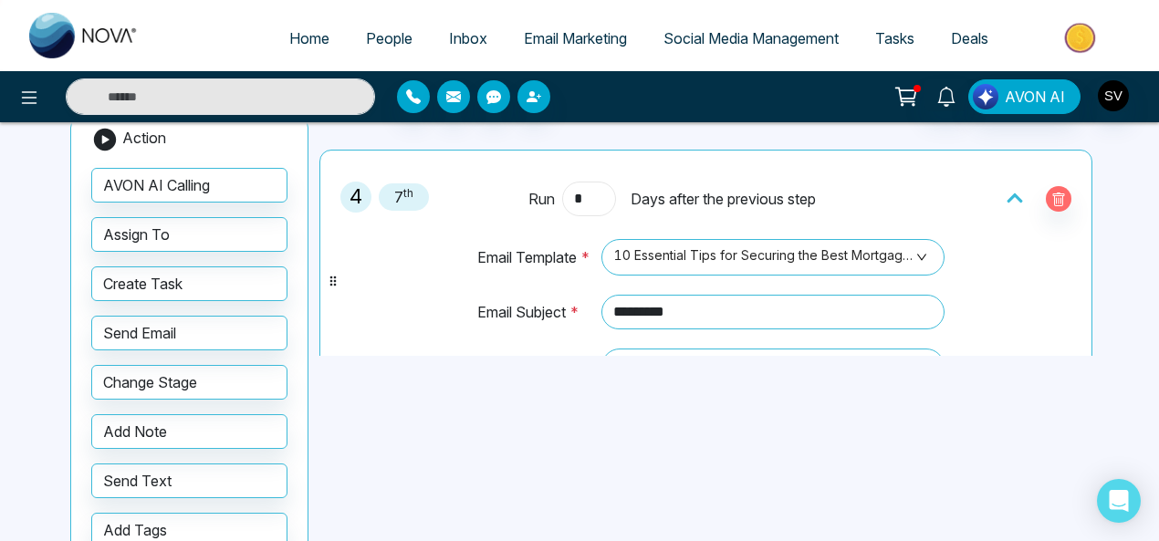
click at [589, 187] on input "*" at bounding box center [588, 199] width 53 height 35
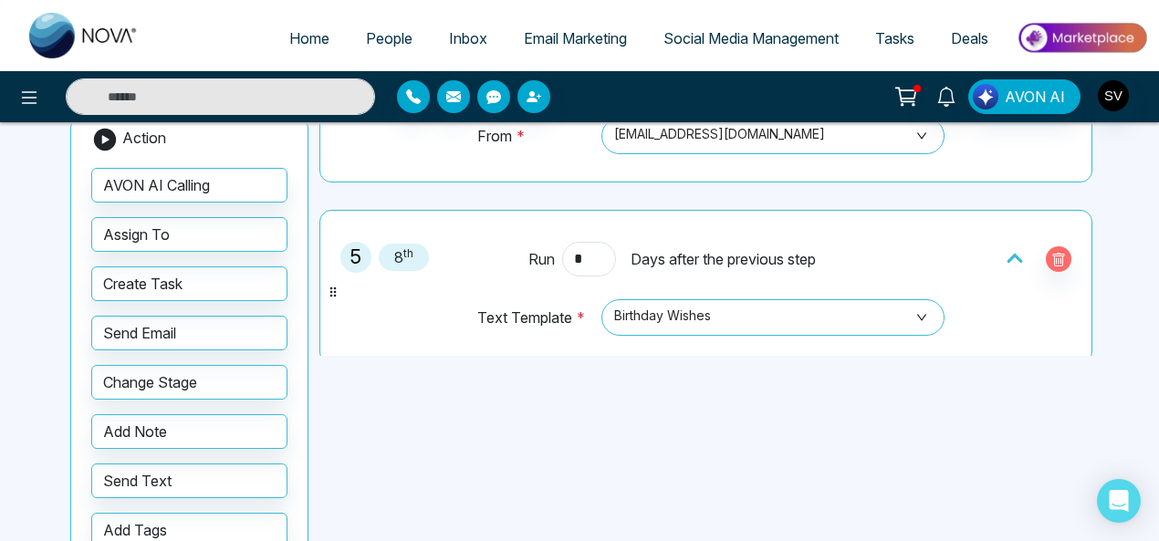
scroll to position [950, 0]
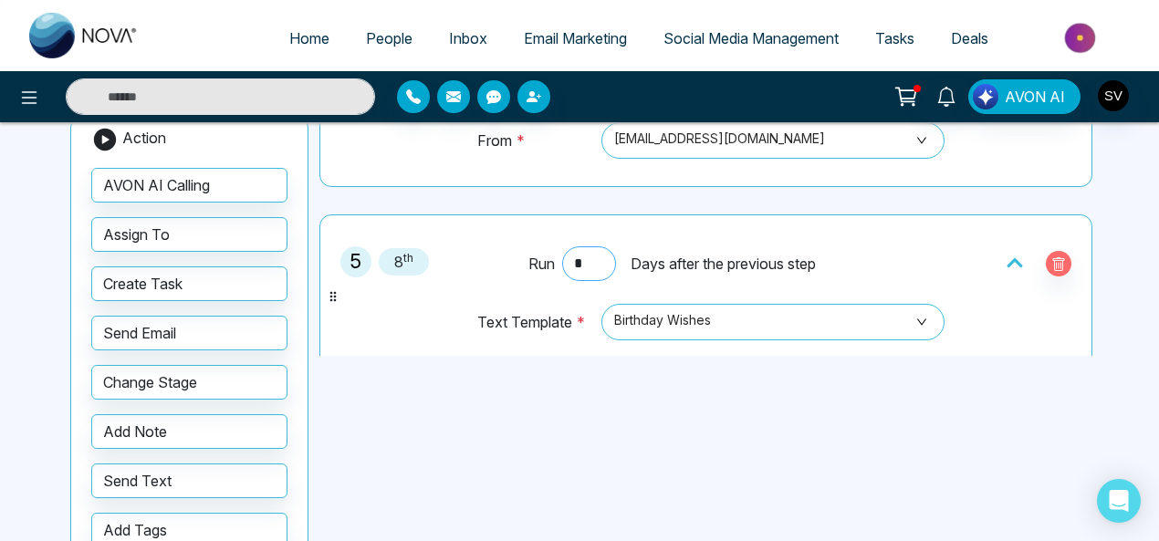
type input "*"
click at [590, 247] on input "*" at bounding box center [588, 263] width 53 height 35
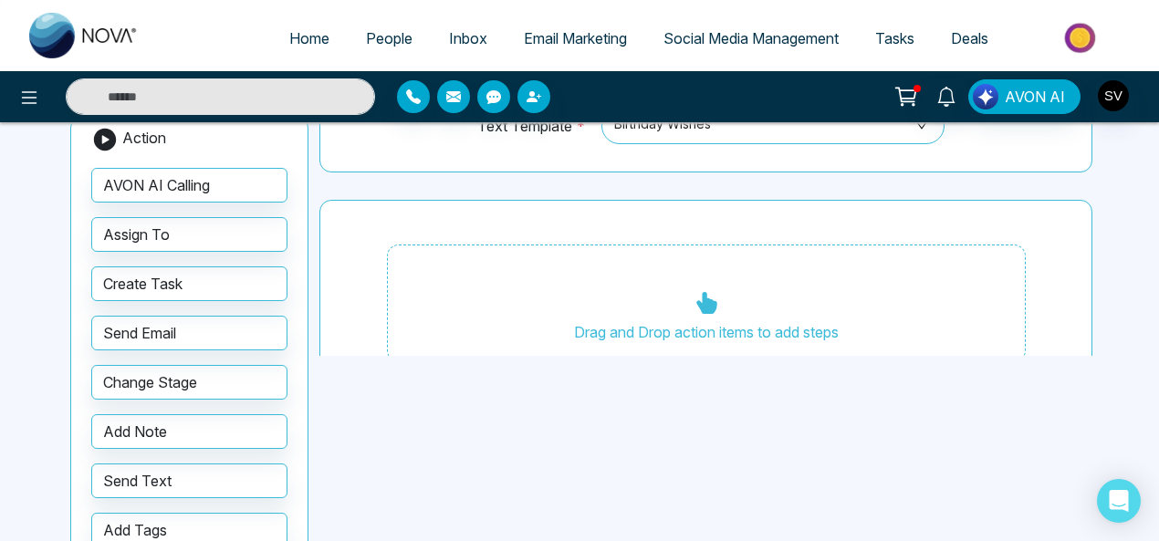
scroll to position [1154, 0]
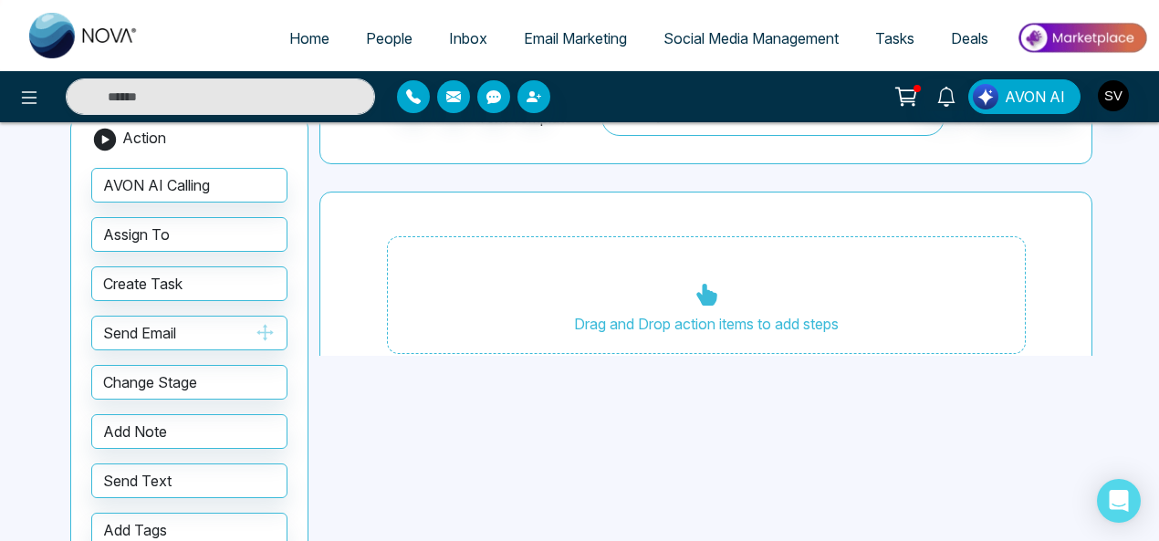
type input "*"
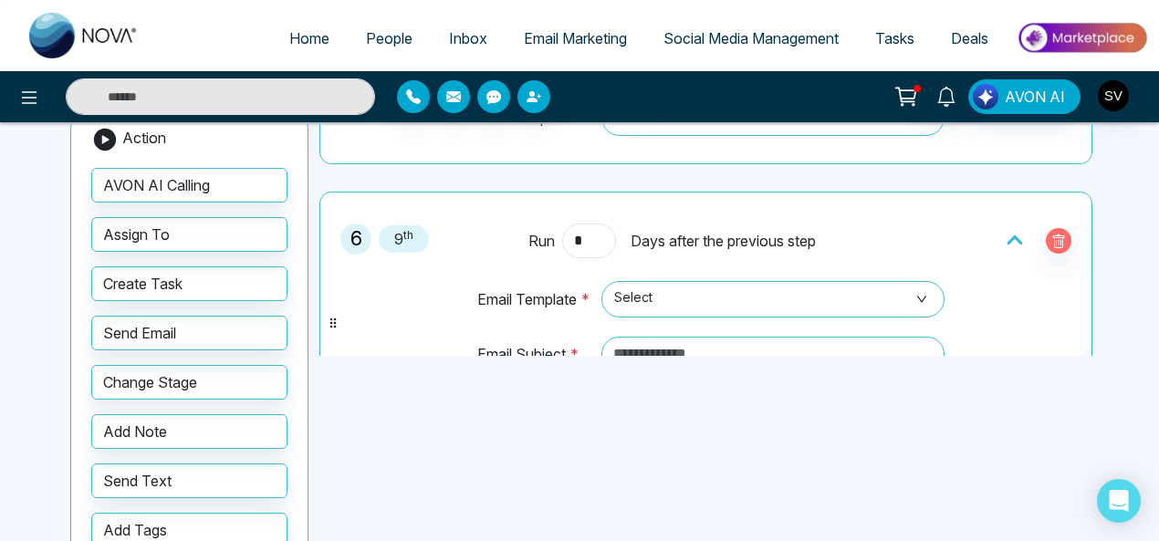
click at [598, 227] on input "*" at bounding box center [588, 241] width 53 height 35
click at [636, 303] on span "Select" at bounding box center [773, 299] width 318 height 31
type input "*"
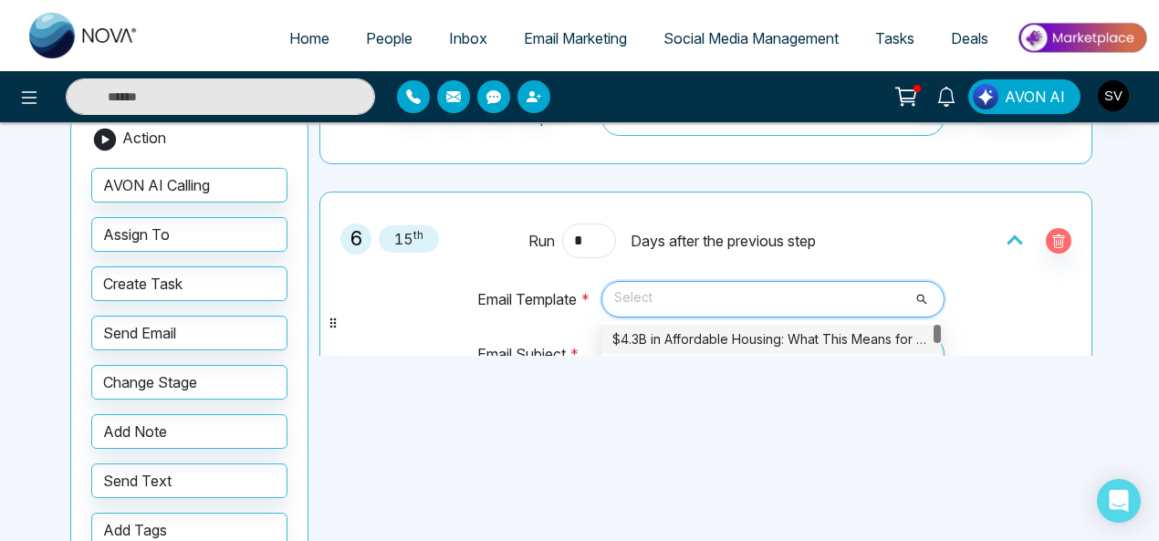
click at [647, 329] on div "$4.3B in Affordable Housing: What This Means for You" at bounding box center [771, 339] width 318 height 20
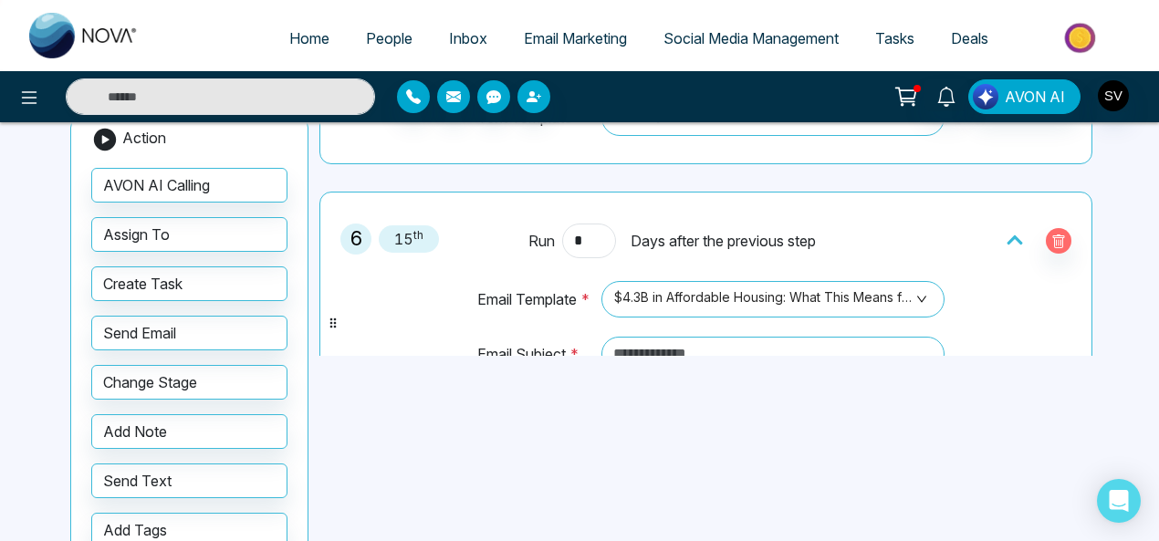
drag, startPoint x: 1089, startPoint y: 282, endPoint x: 1095, endPoint y: 297, distance: 16.4
click at [1095, 297] on div "**********" at bounding box center [709, 236] width 780 height 240
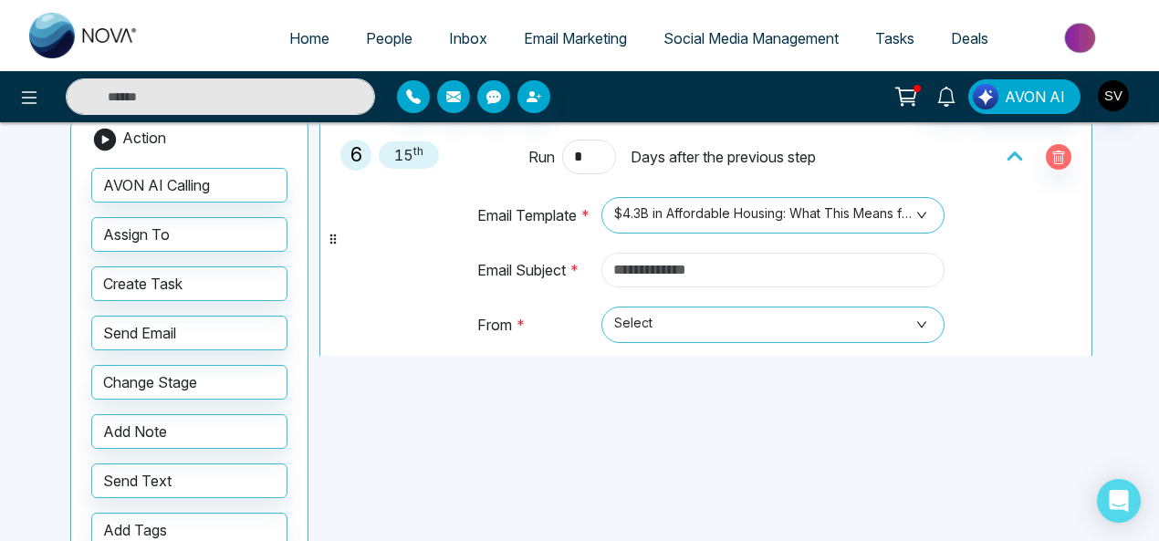
click at [739, 262] on input "text" at bounding box center [773, 270] width 344 height 35
click at [726, 254] on input "text" at bounding box center [773, 270] width 344 height 35
click at [668, 324] on span "Select" at bounding box center [773, 324] width 318 height 31
type input "*********"
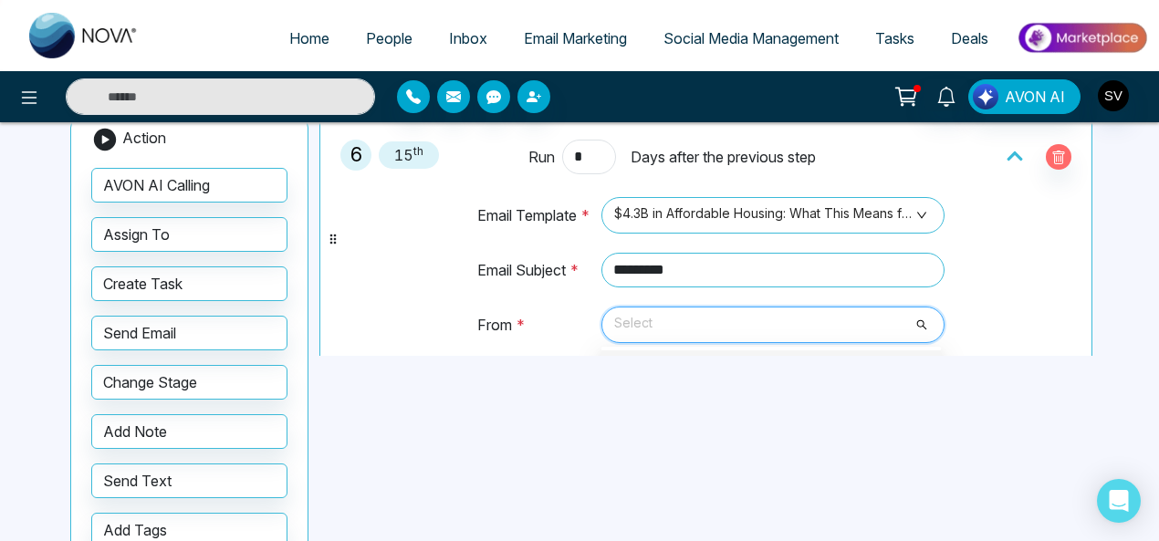
click at [668, 355] on div "[EMAIL_ADDRESS][DOMAIN_NAME]" at bounding box center [771, 365] width 318 height 20
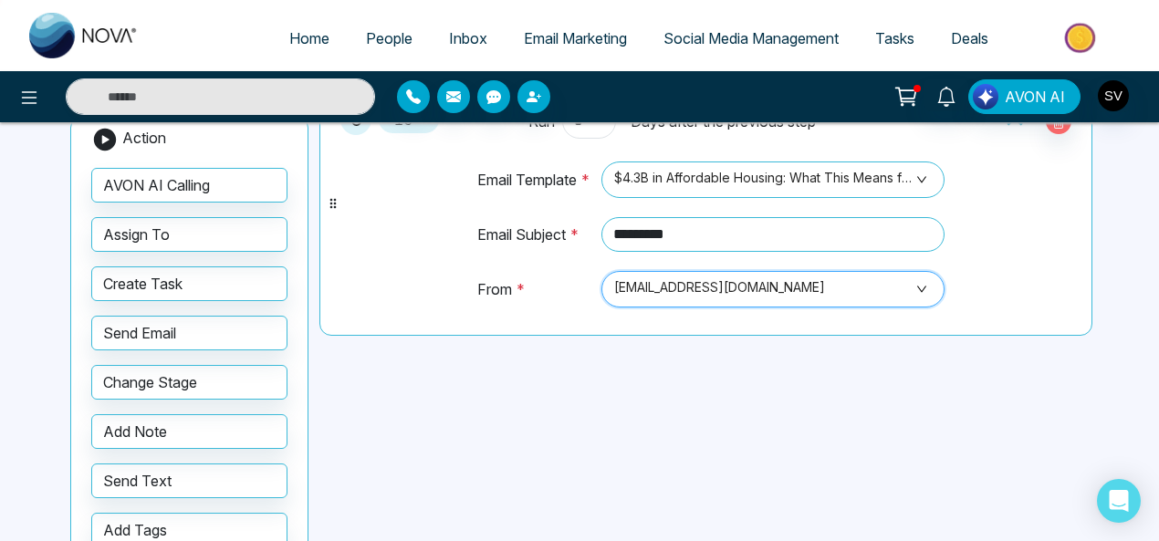
scroll to position [1331, 0]
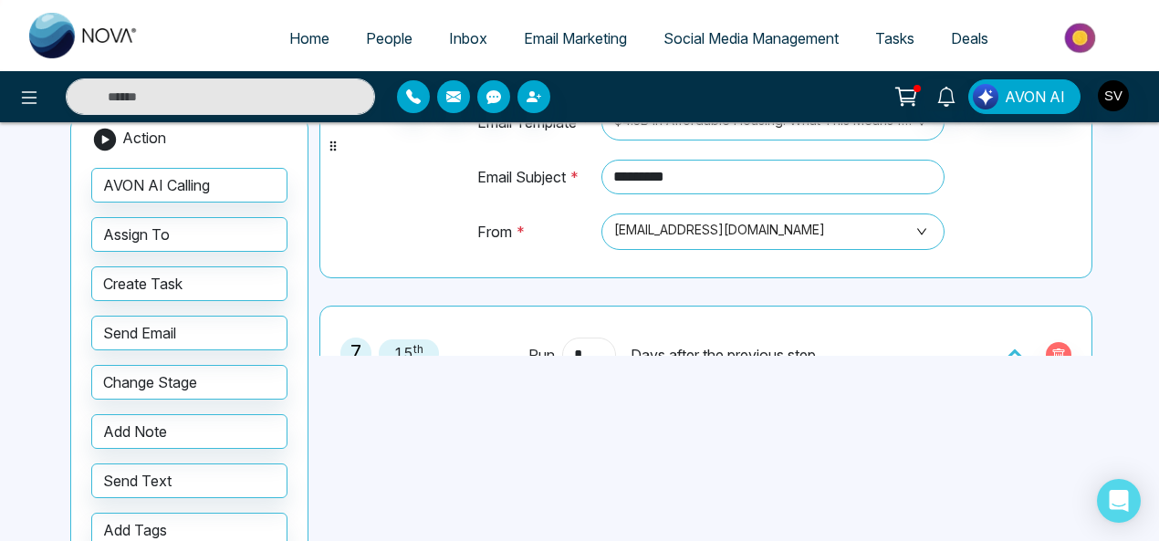
click at [588, 340] on input "*" at bounding box center [588, 355] width 53 height 35
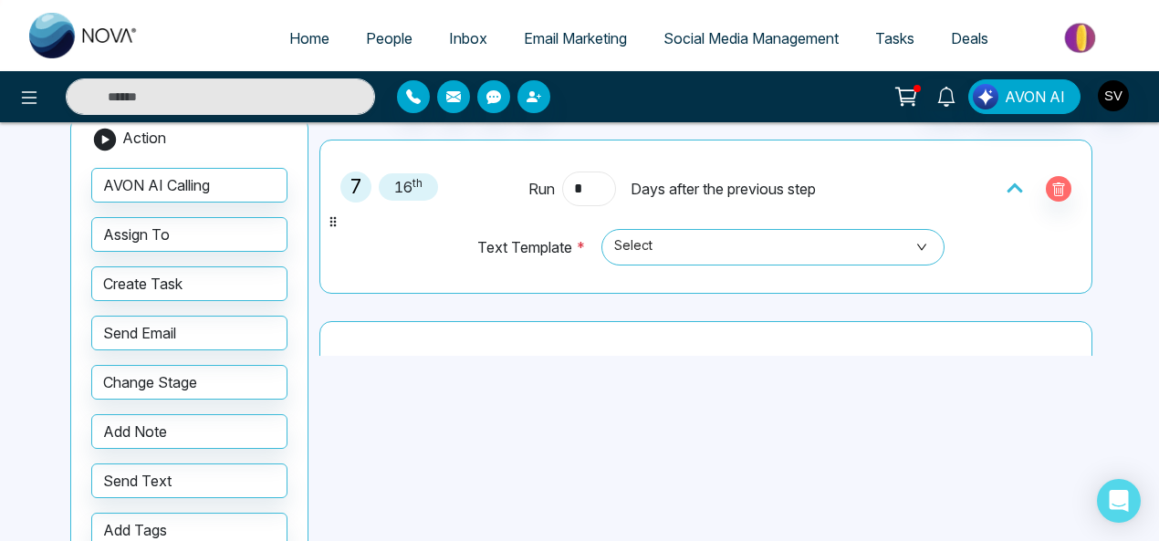
scroll to position [1503, 0]
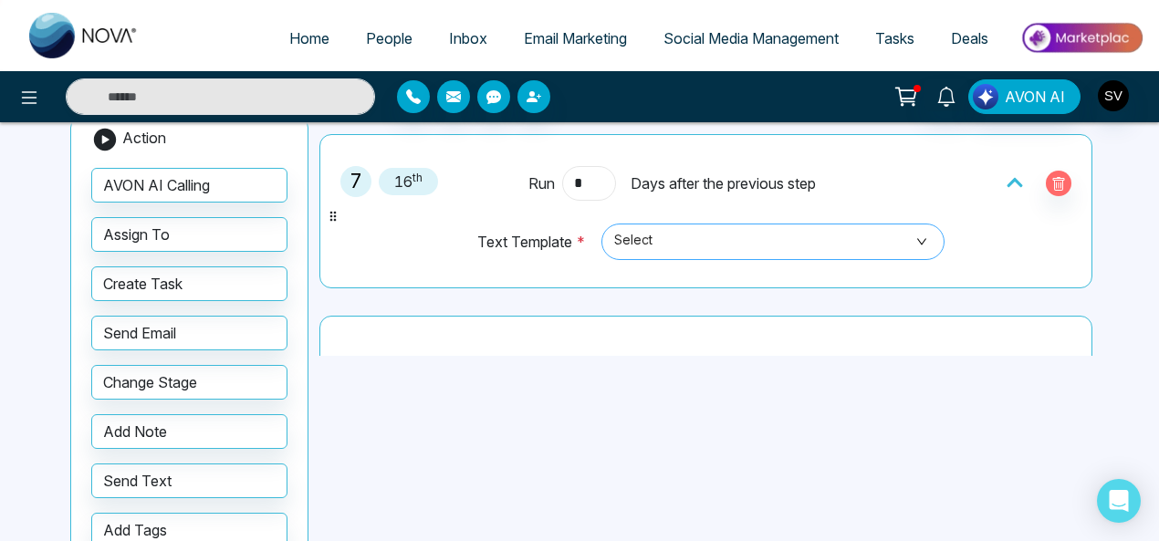
click at [748, 241] on span "Select" at bounding box center [773, 241] width 318 height 31
type input "*"
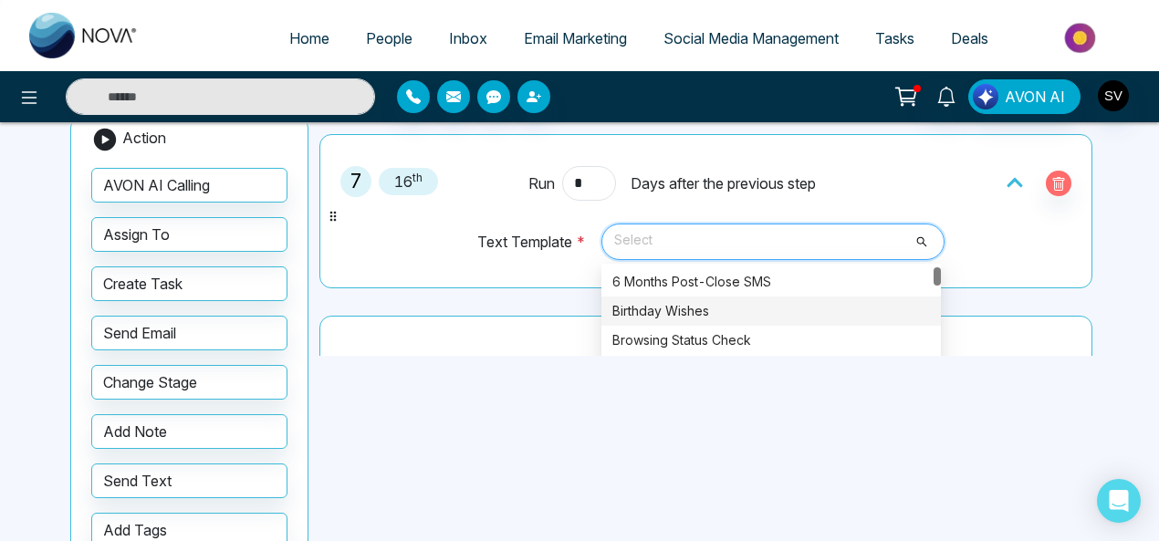
click at [707, 301] on div "Birthday Wishes" at bounding box center [771, 311] width 318 height 20
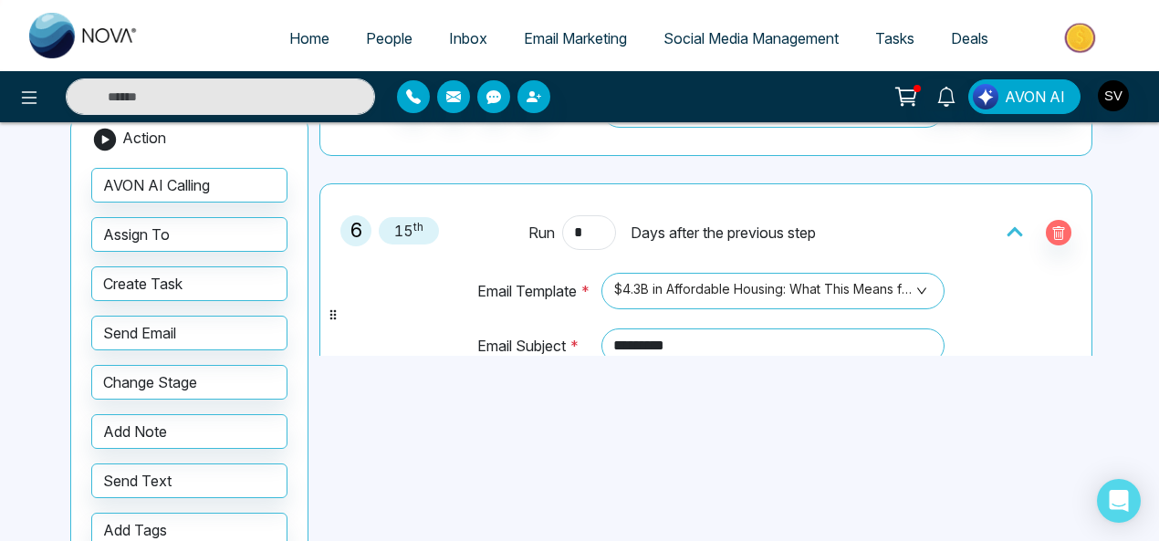
scroll to position [1157, 0]
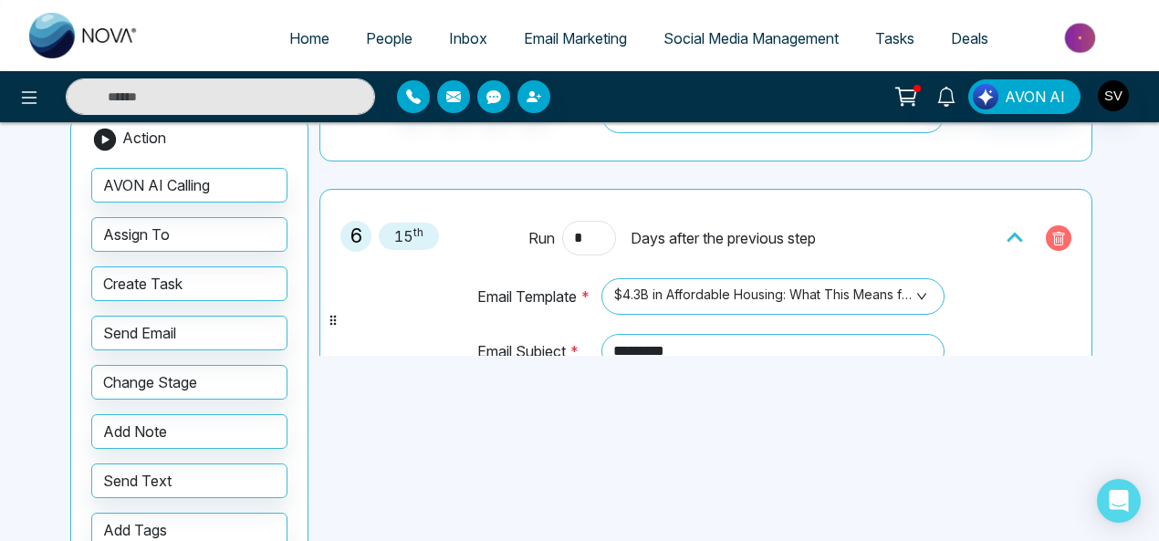
click at [1051, 232] on icon "button" at bounding box center [1058, 239] width 15 height 15
type input "*"
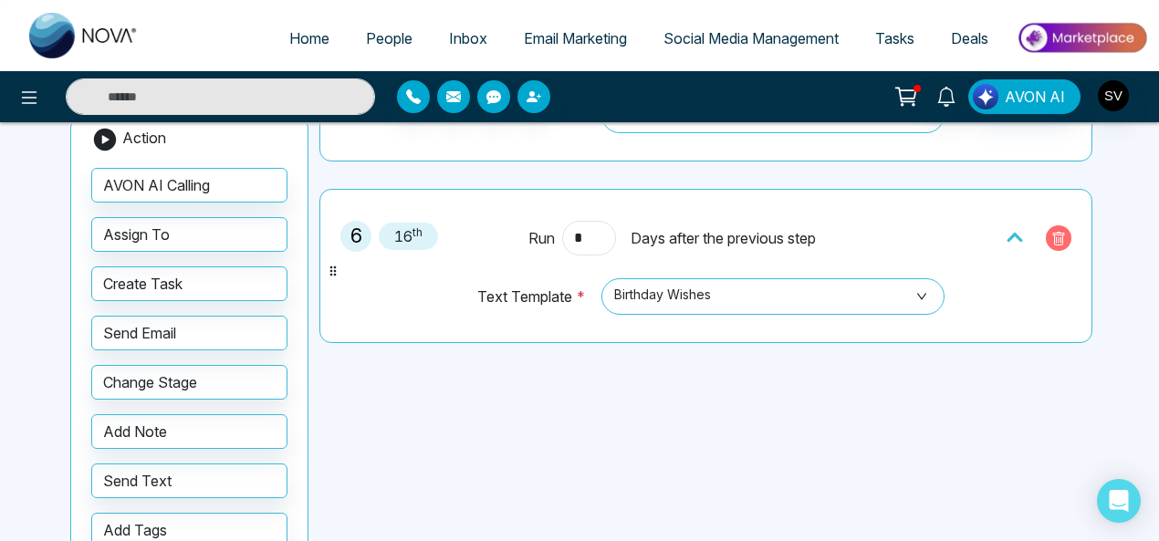
click at [1051, 232] on icon "button" at bounding box center [1058, 239] width 15 height 15
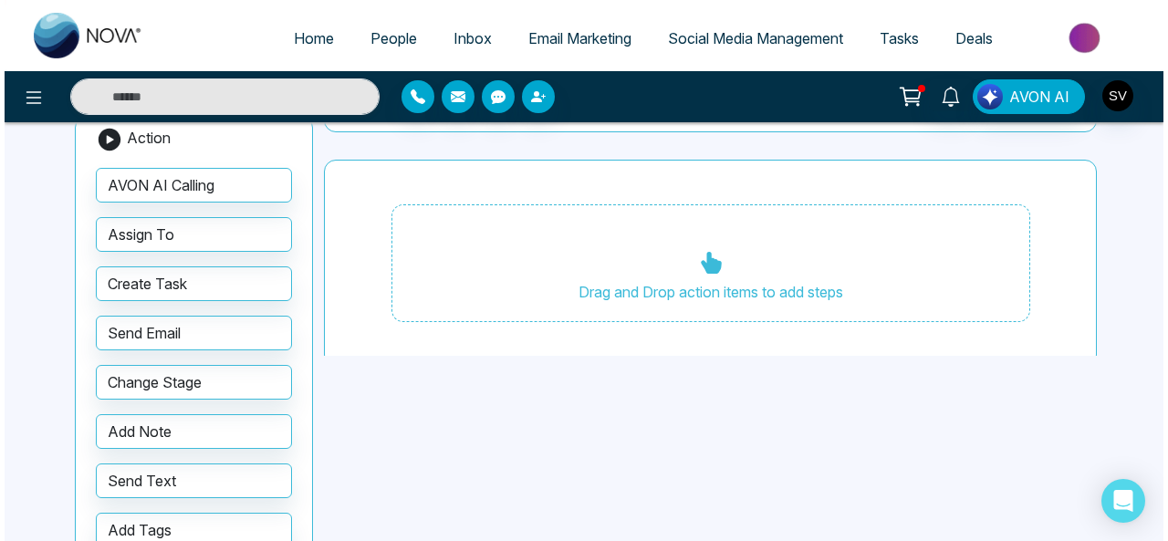
scroll to position [1028, 0]
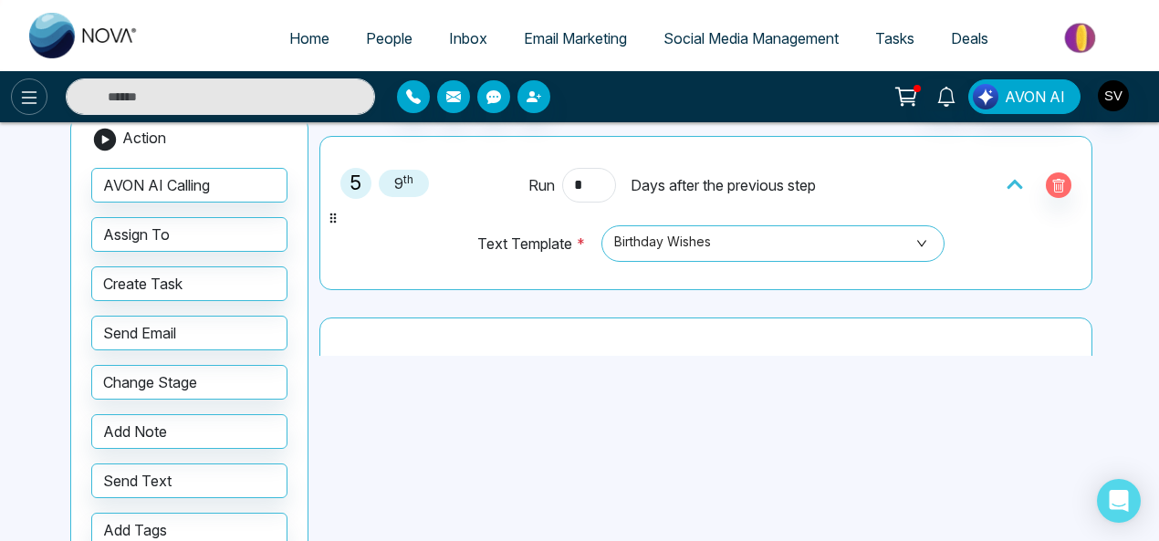
click at [29, 90] on icon at bounding box center [29, 98] width 22 height 22
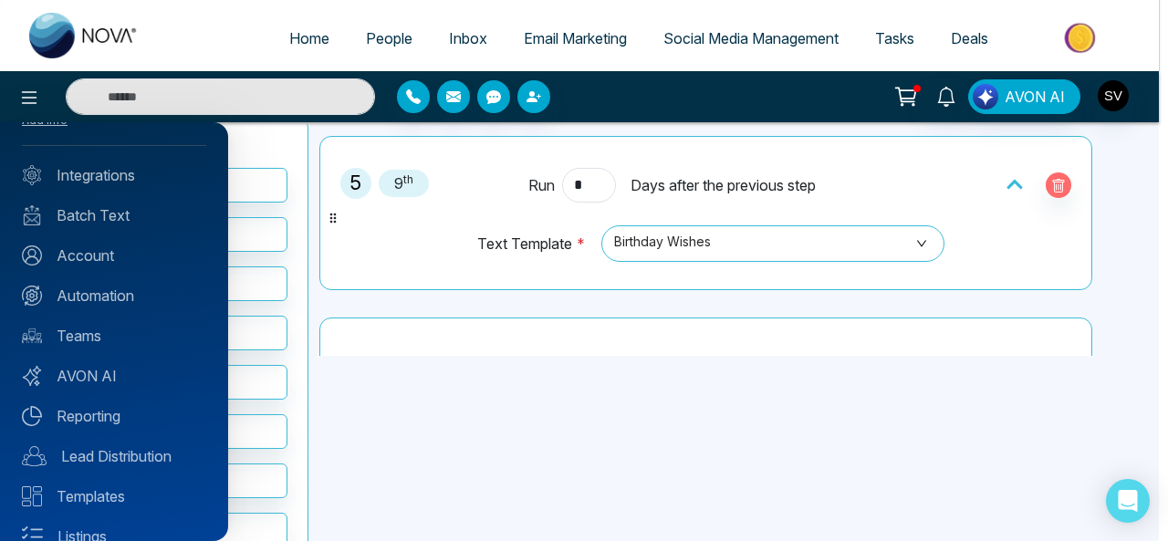
scroll to position [197, 0]
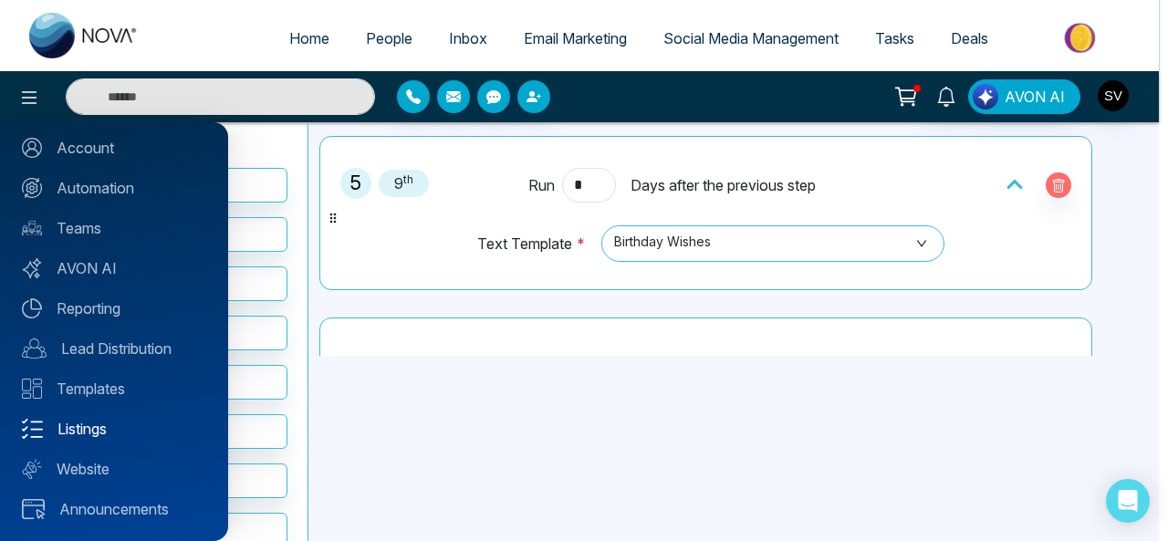
click at [55, 429] on link "Listings" at bounding box center [114, 429] width 184 height 22
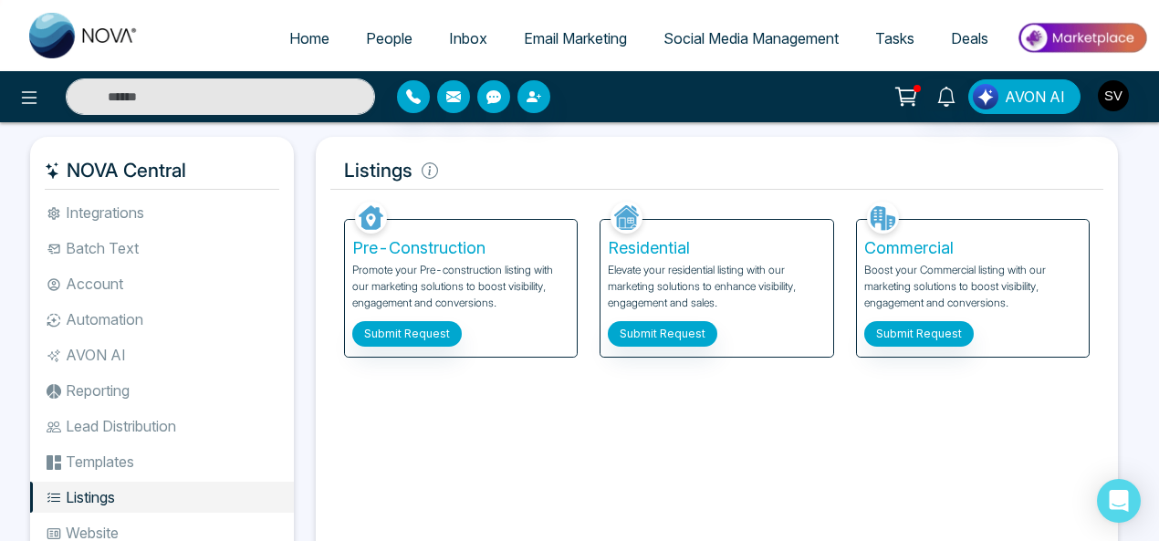
click at [596, 33] on span "Email Marketing" at bounding box center [575, 38] width 103 height 18
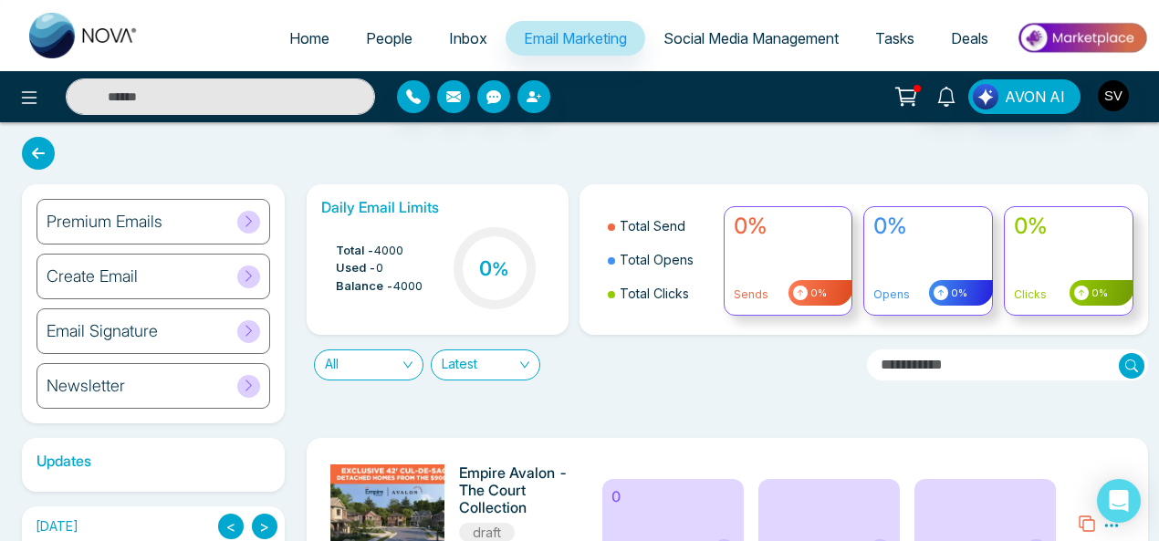
click at [89, 218] on h6 "Premium Emails" at bounding box center [105, 222] width 116 height 20
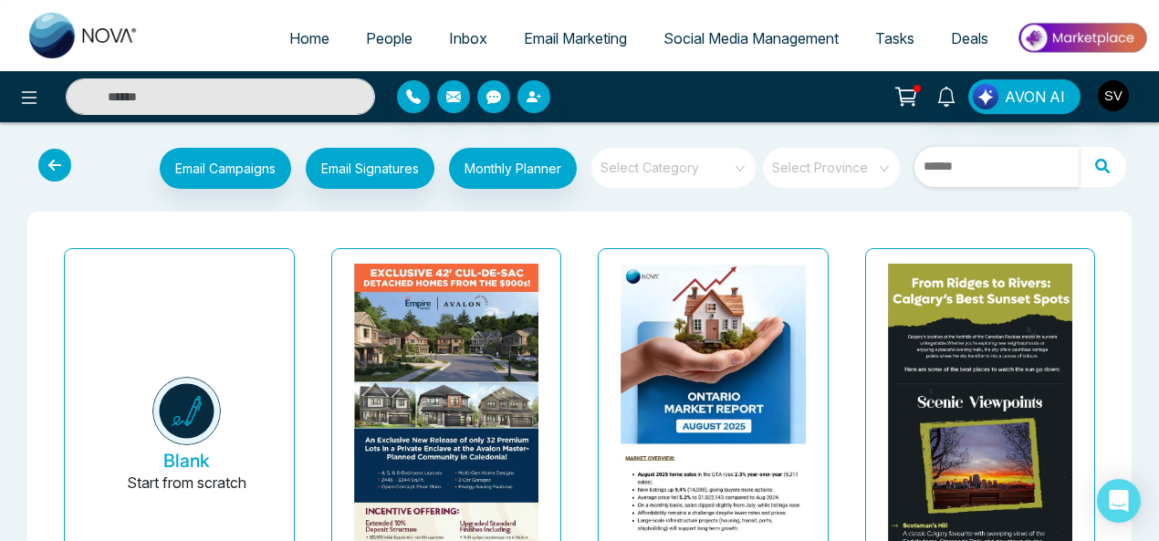
click at [983, 169] on input "text" at bounding box center [996, 167] width 164 height 40
click at [843, 180] on span at bounding box center [825, 168] width 104 height 40
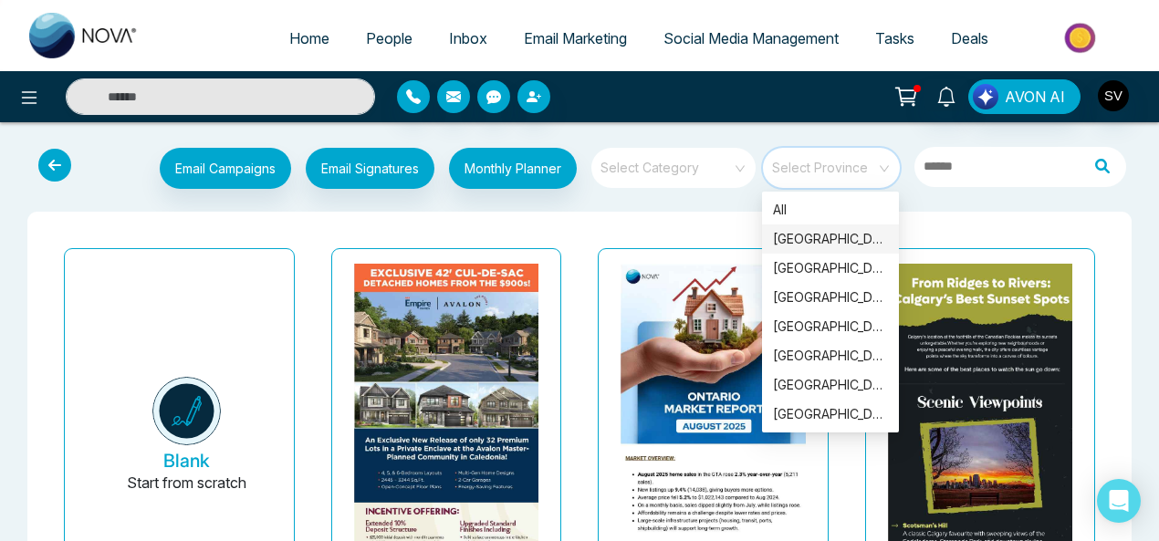
click at [810, 242] on div "[GEOGRAPHIC_DATA]" at bounding box center [830, 239] width 115 height 20
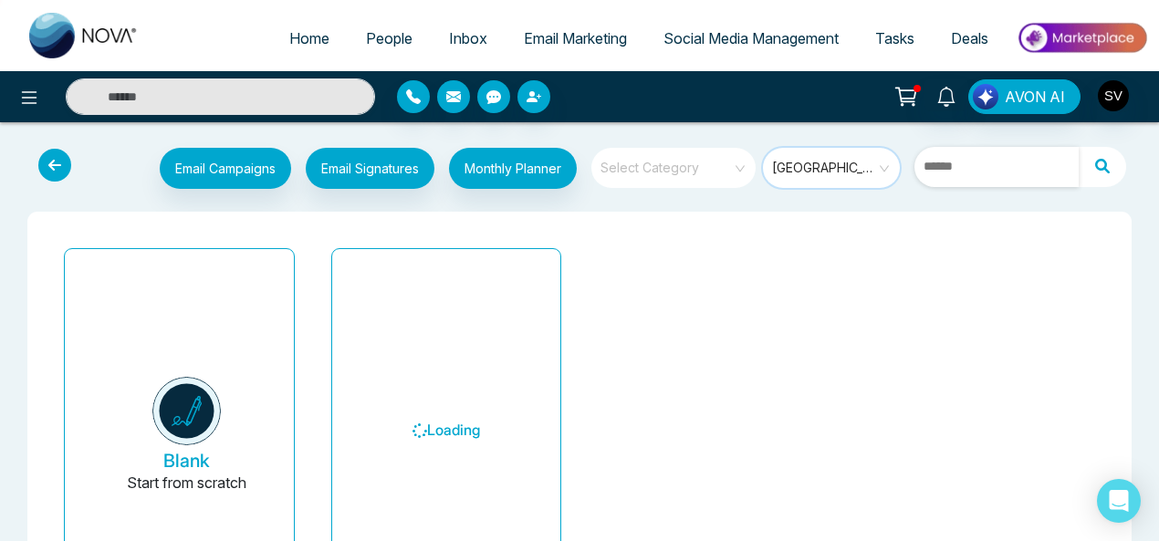
click at [993, 174] on input "text" at bounding box center [996, 167] width 164 height 40
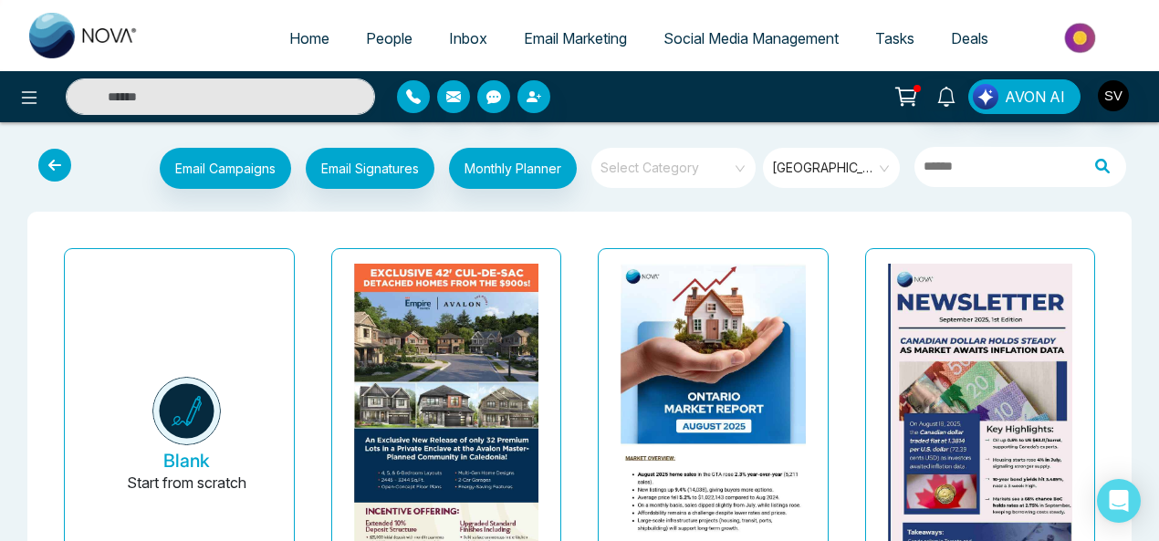
click at [721, 172] on input "search" at bounding box center [666, 161] width 131 height 27
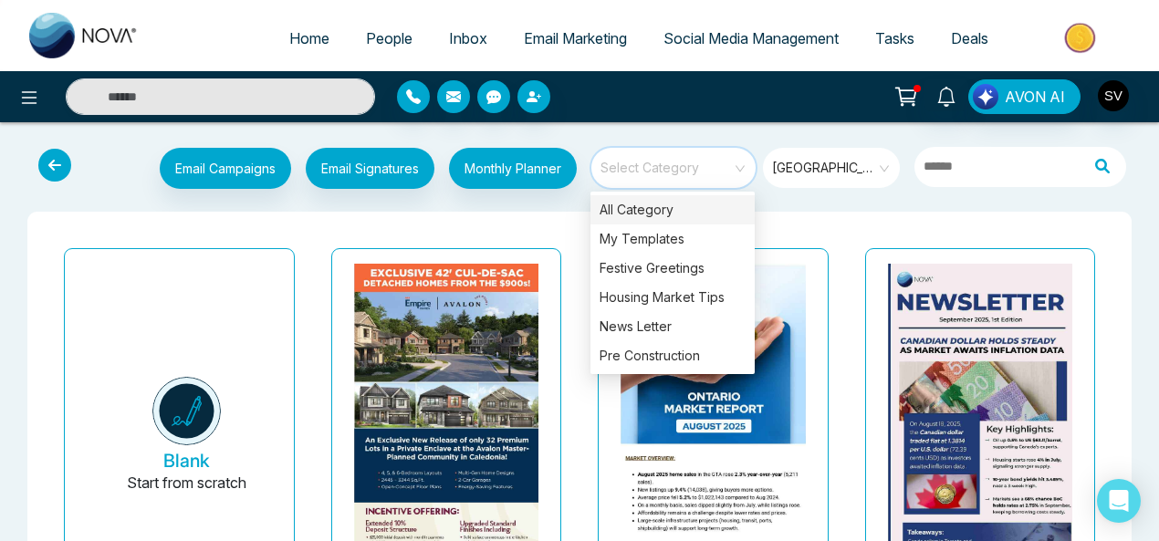
click at [658, 210] on div "All Category" at bounding box center [672, 209] width 164 height 29
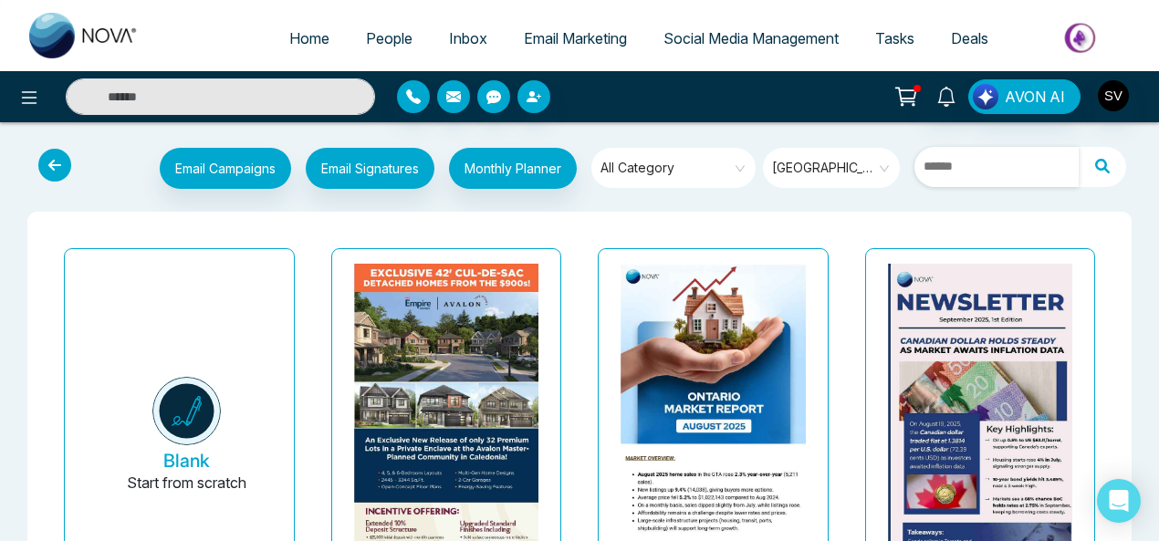
click at [981, 176] on input "text" at bounding box center [996, 167] width 164 height 40
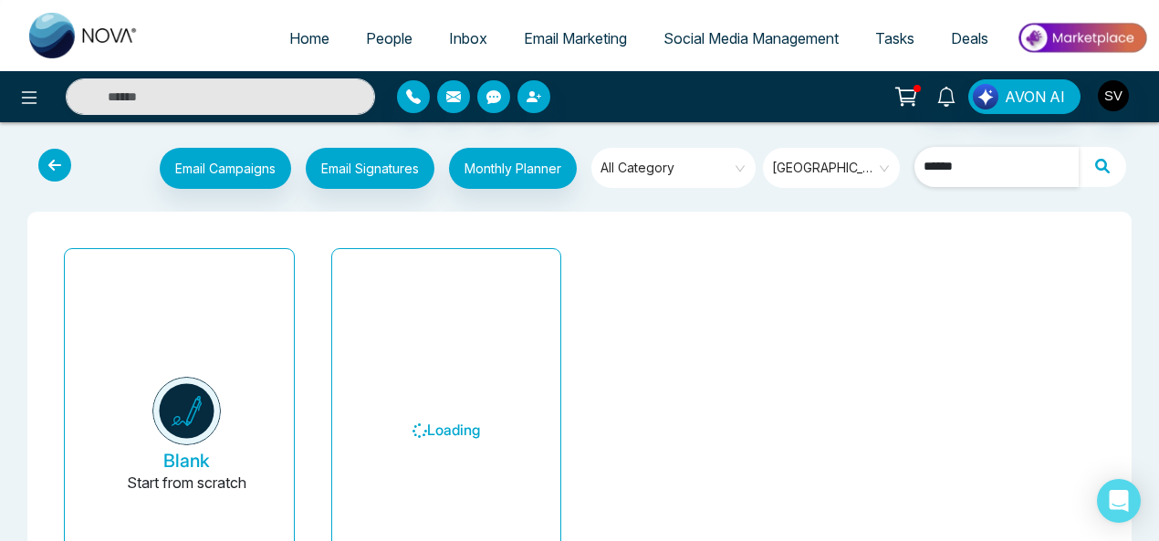
type input "*******"
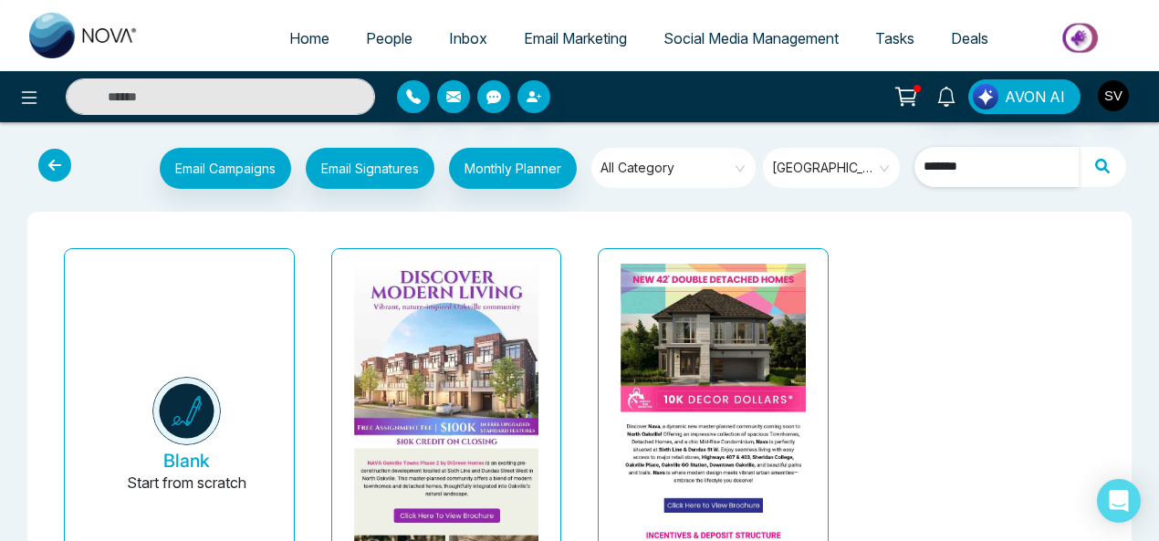
drag, startPoint x: 985, startPoint y: 168, endPoint x: 845, endPoint y: 168, distance: 140.5
click at [845, 168] on div "Email Campaigns Start from scratch? View my campaigns Email Signatures Monthly …" at bounding box center [626, 171] width 1022 height 46
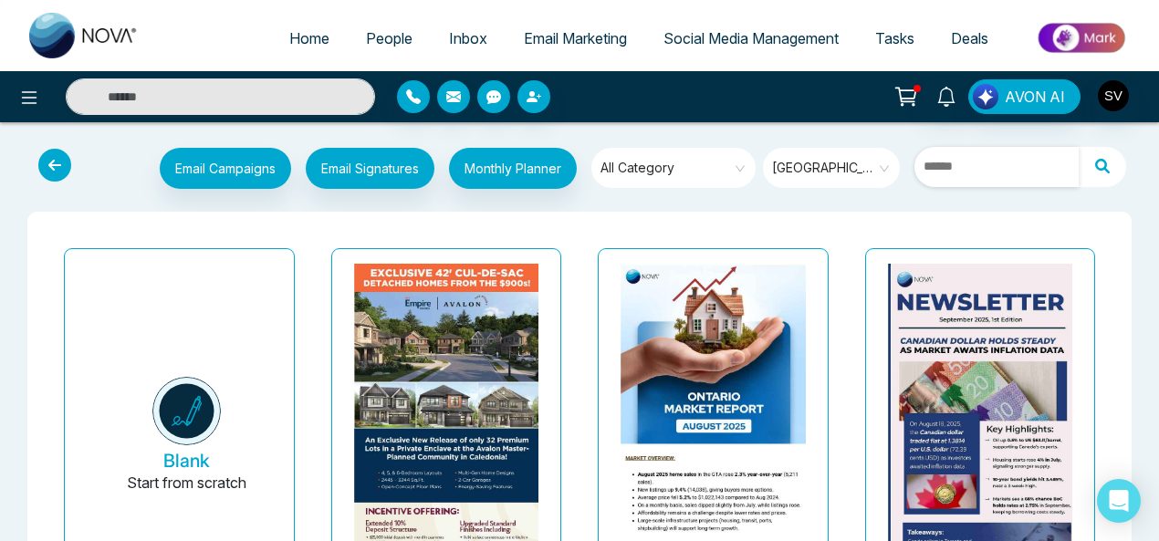
type input "*"
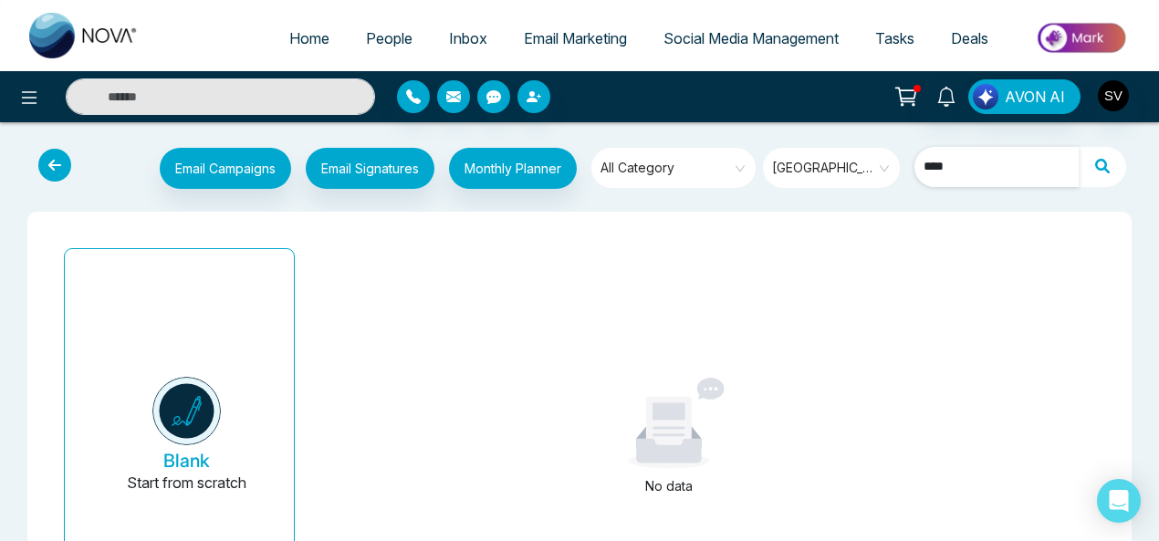
click at [928, 169] on input "****" at bounding box center [996, 167] width 164 height 40
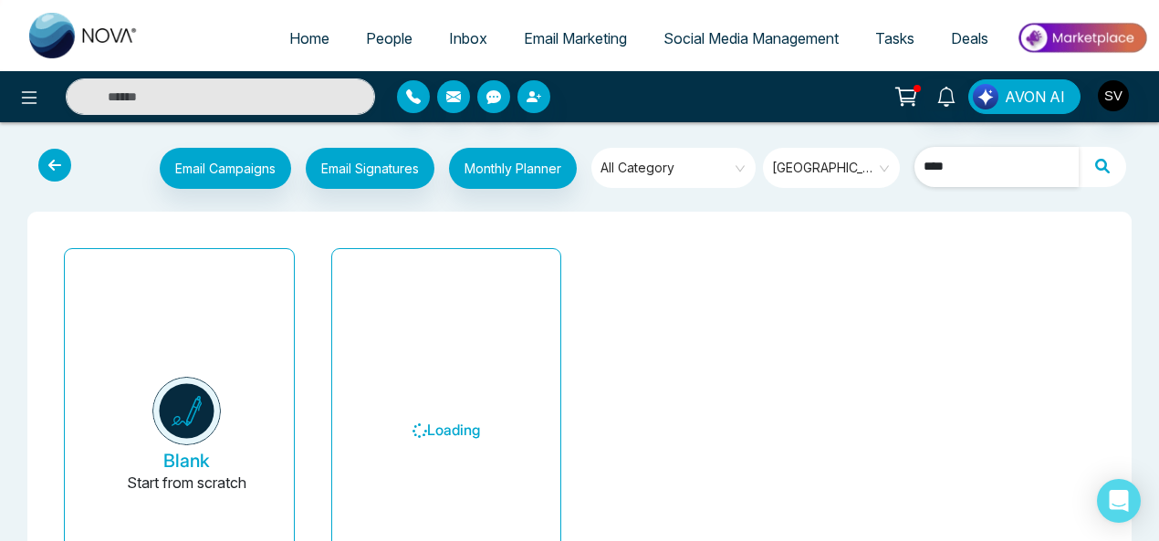
click at [953, 163] on input "****" at bounding box center [996, 167] width 164 height 40
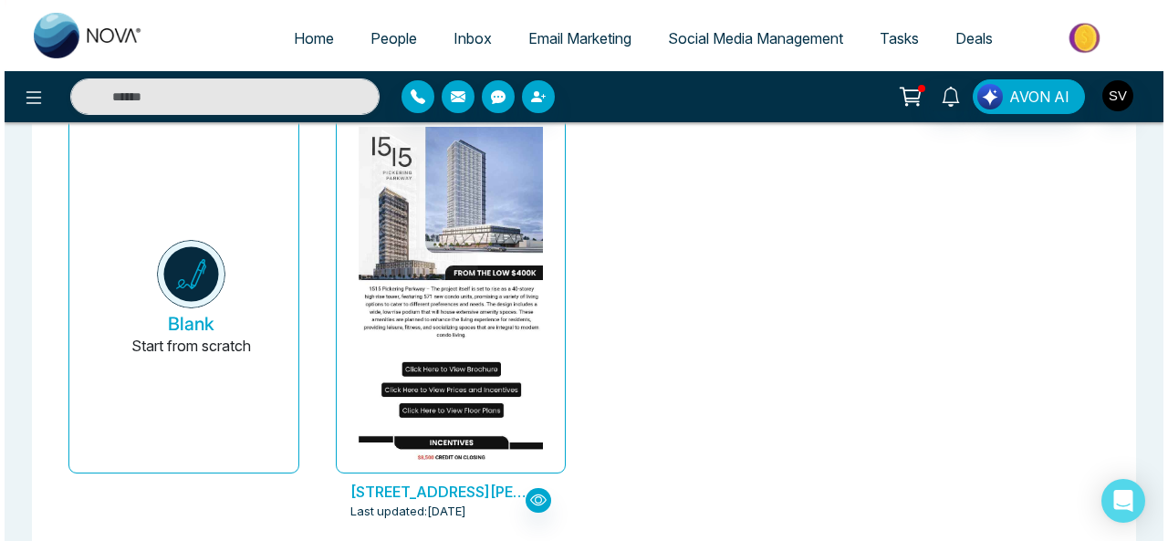
scroll to position [138, 0]
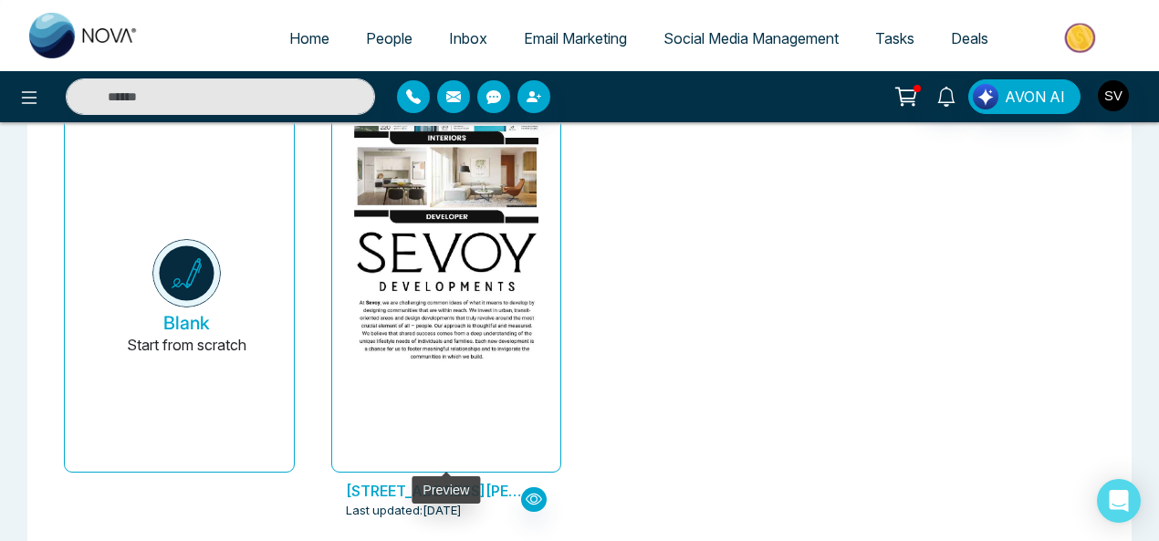
type input "******"
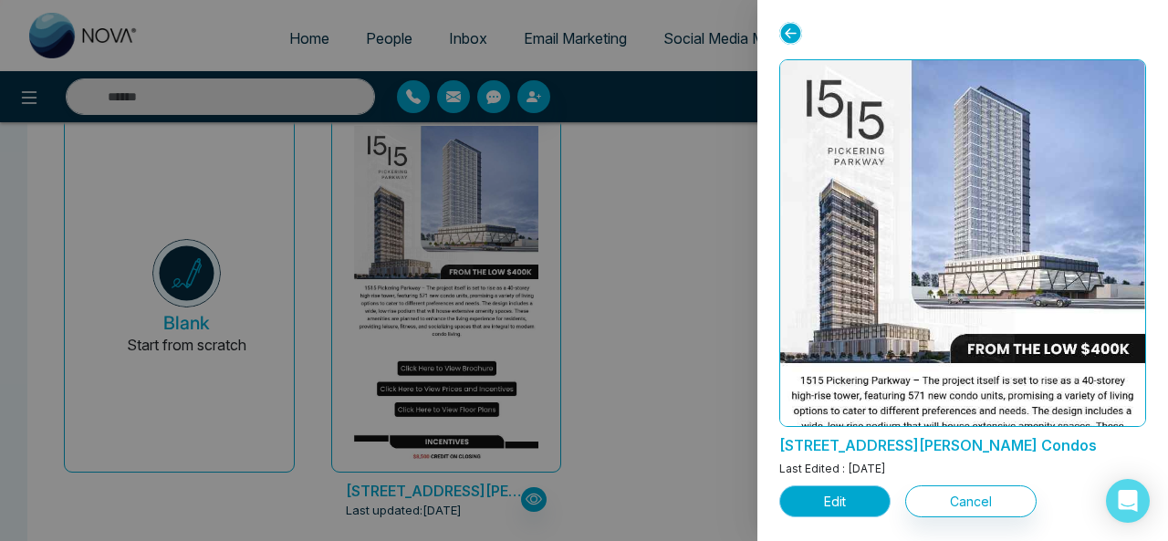
click at [859, 492] on button "Edit" at bounding box center [834, 501] width 111 height 32
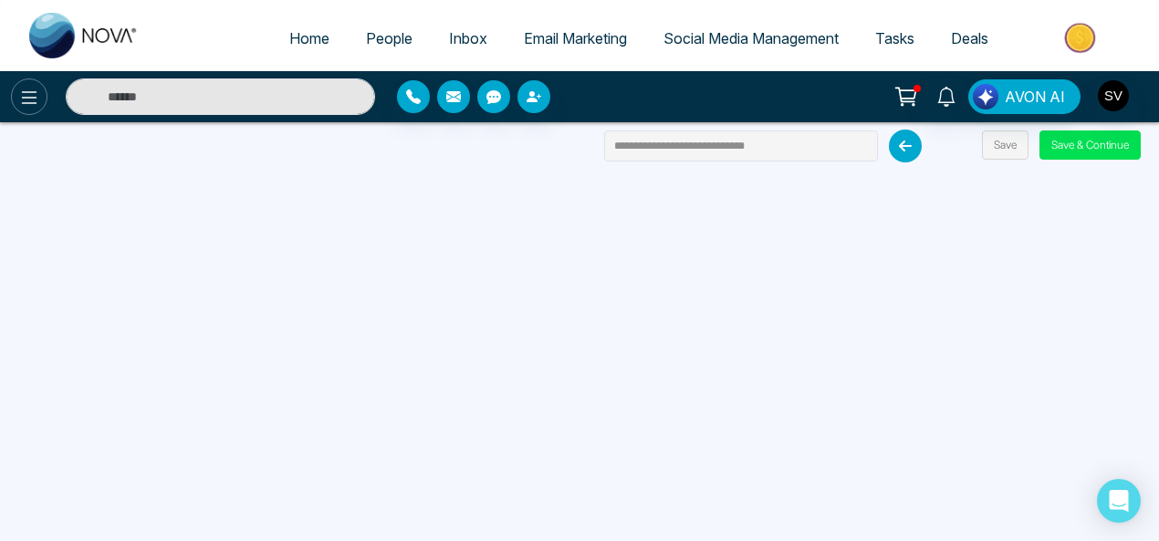
click at [33, 104] on icon at bounding box center [29, 98] width 22 height 22
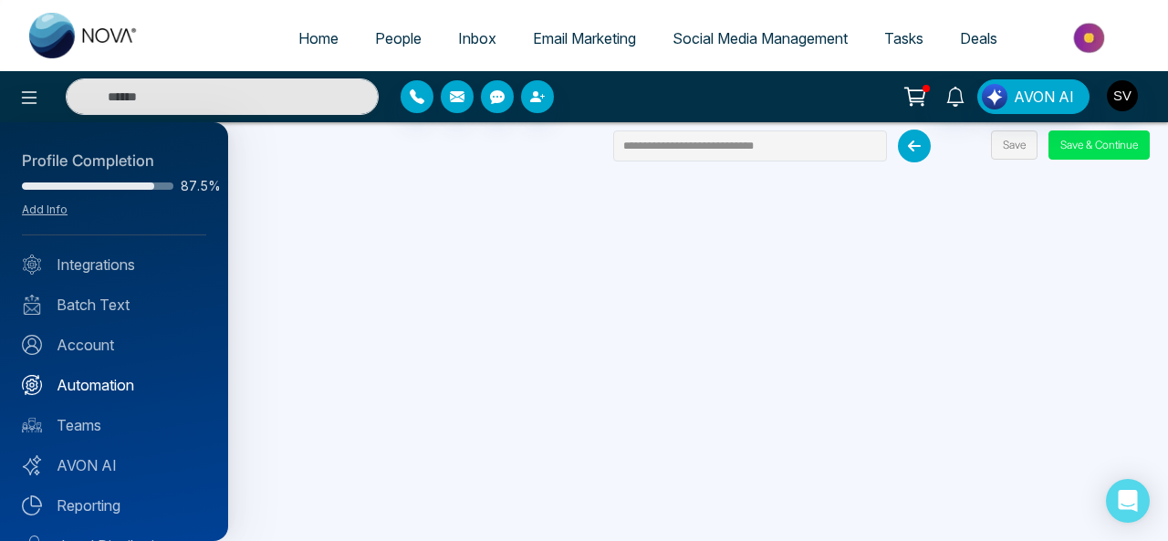
click at [110, 391] on link "Automation" at bounding box center [114, 385] width 184 height 22
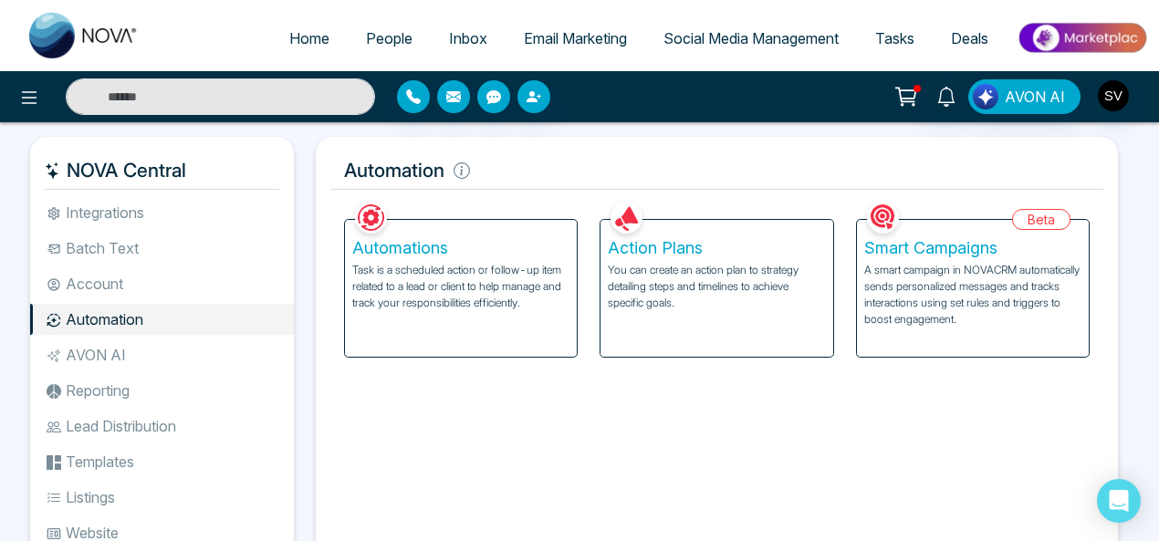
click at [749, 262] on p "You can create an action plan to strategy detailing steps and timelines to achi…" at bounding box center [716, 286] width 217 height 49
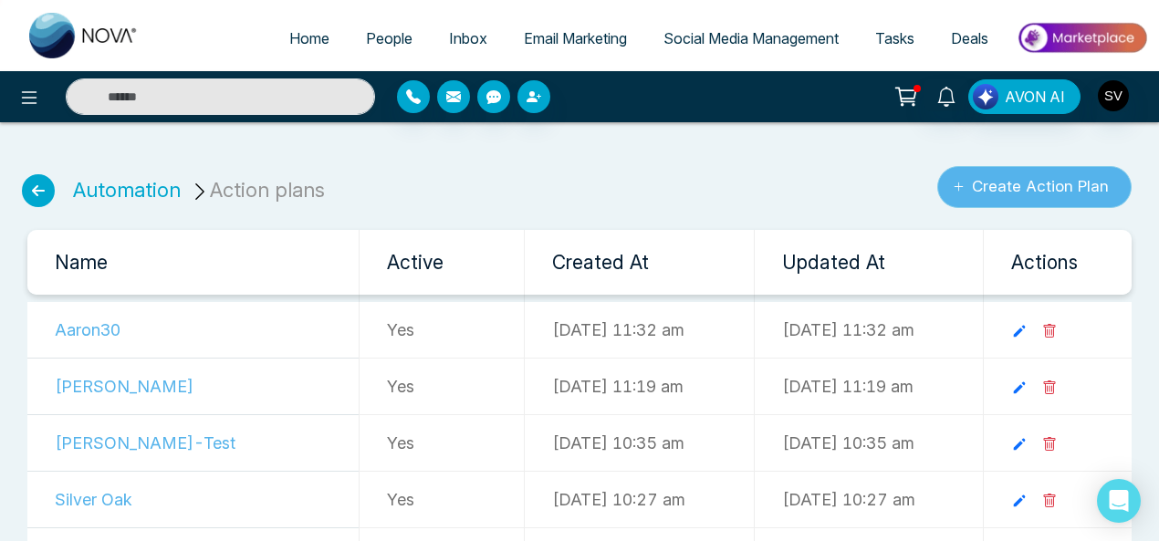
click at [1085, 183] on button "Create Action Plan" at bounding box center [1034, 187] width 194 height 42
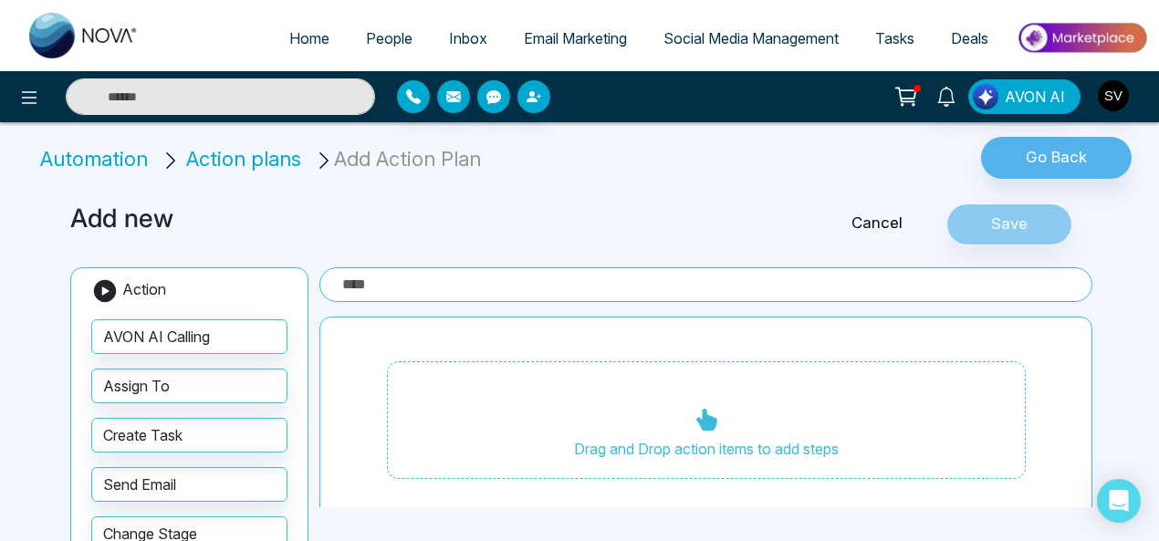
click at [113, 165] on li "Automation" at bounding box center [97, 159] width 114 height 30
click at [34, 99] on icon at bounding box center [29, 98] width 22 height 22
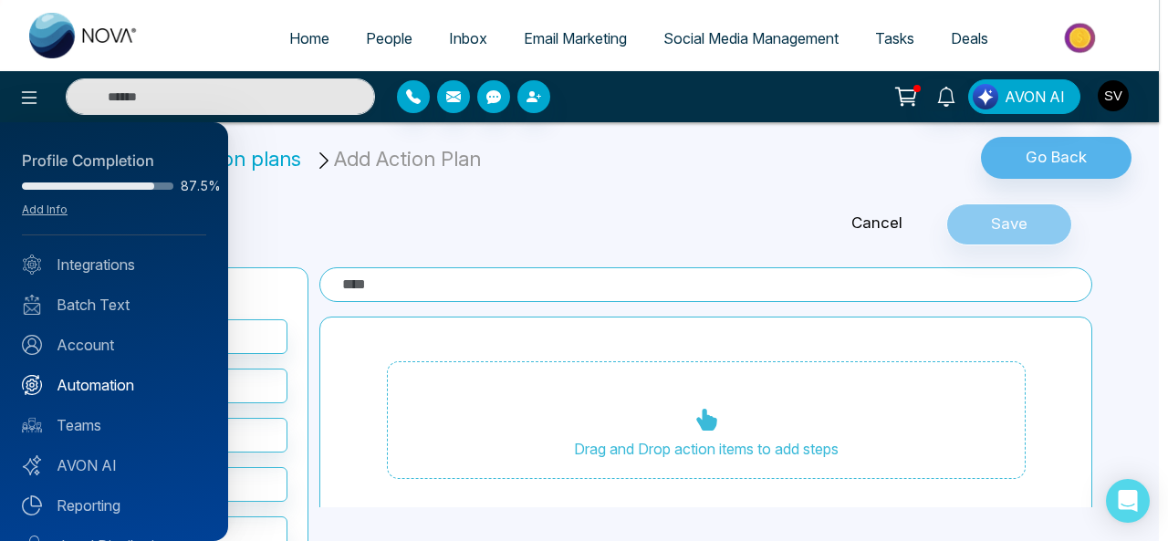
click at [125, 383] on link "Automation" at bounding box center [114, 385] width 184 height 22
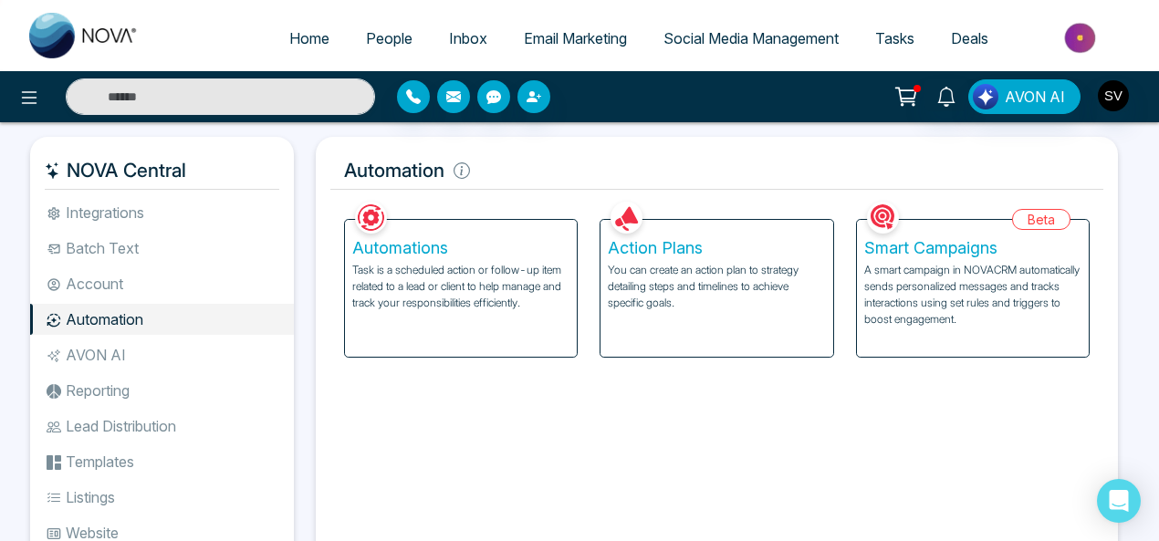
click at [427, 264] on p "Task is a scheduled action or follow-up item related to a lead or client to hel…" at bounding box center [460, 286] width 217 height 49
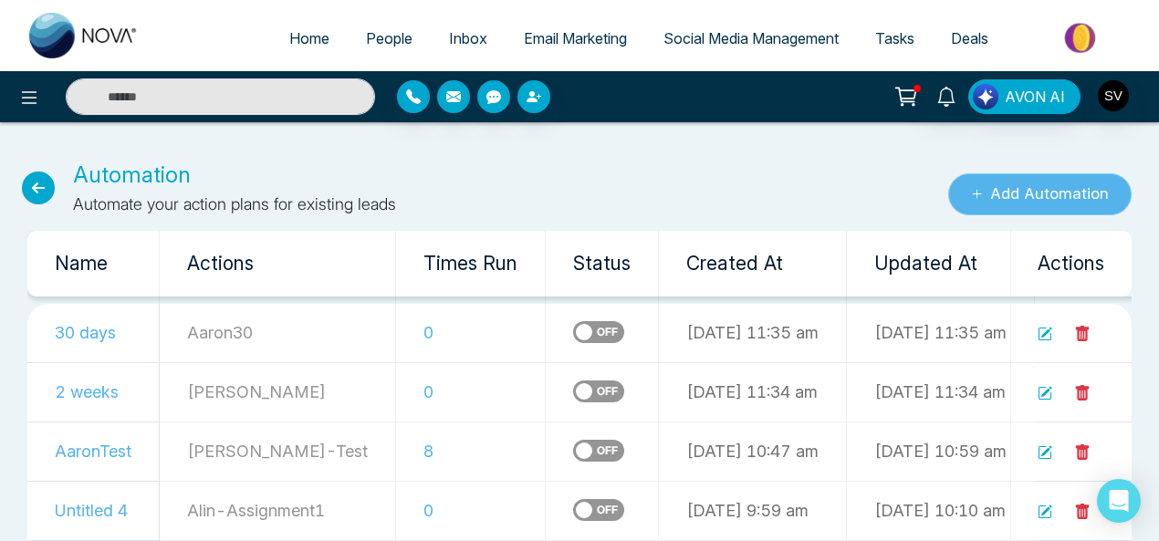
click at [1049, 195] on button "Add Automation" at bounding box center [1039, 194] width 183 height 42
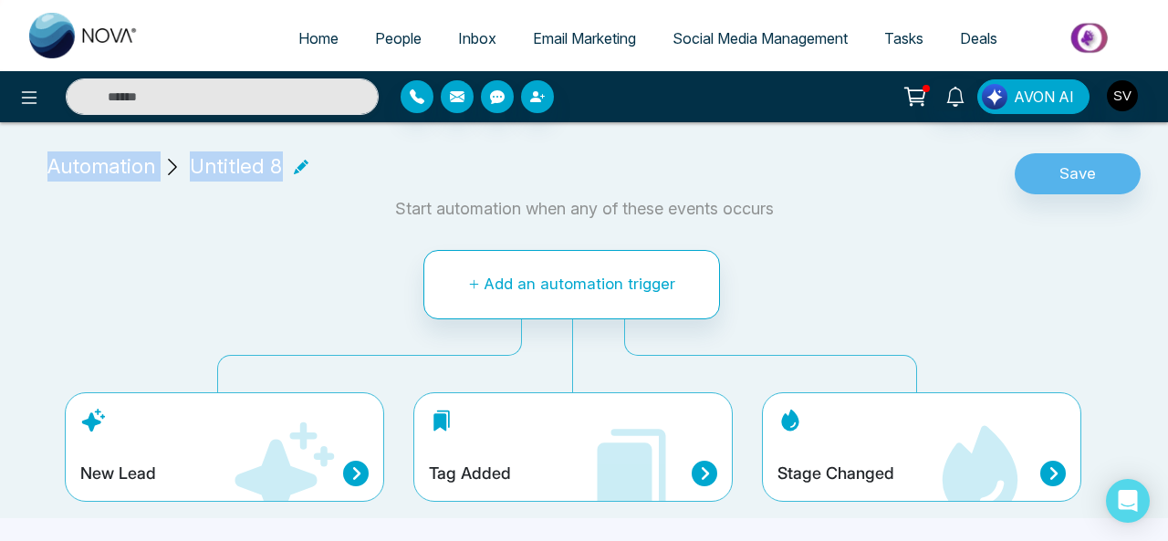
drag, startPoint x: 1166, startPoint y: 83, endPoint x: 1156, endPoint y: 175, distance: 92.7
click at [1156, 175] on div "Home People Inbox Email Marketing Social Media Management Tasks Deals AVON AI A…" at bounding box center [584, 270] width 1168 height 541
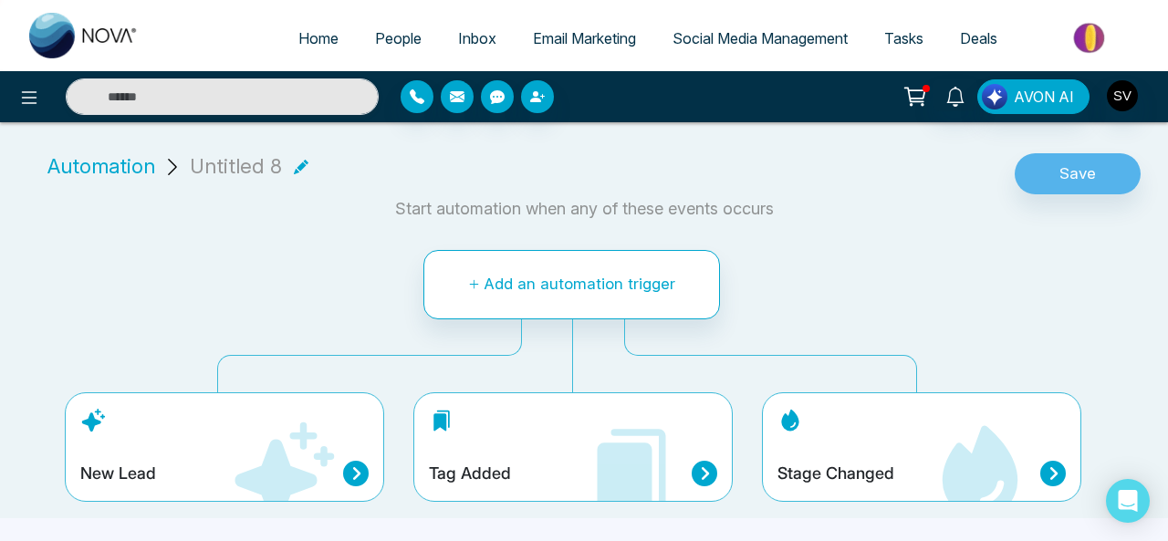
click at [557, 419] on div "Tag Added" at bounding box center [572, 446] width 319 height 109
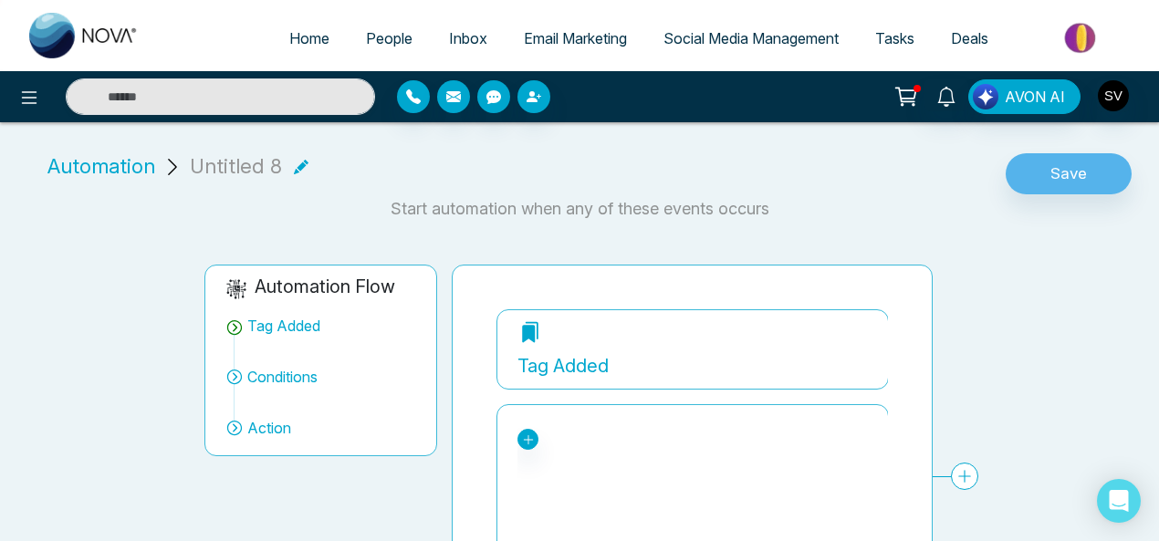
scroll to position [144, 0]
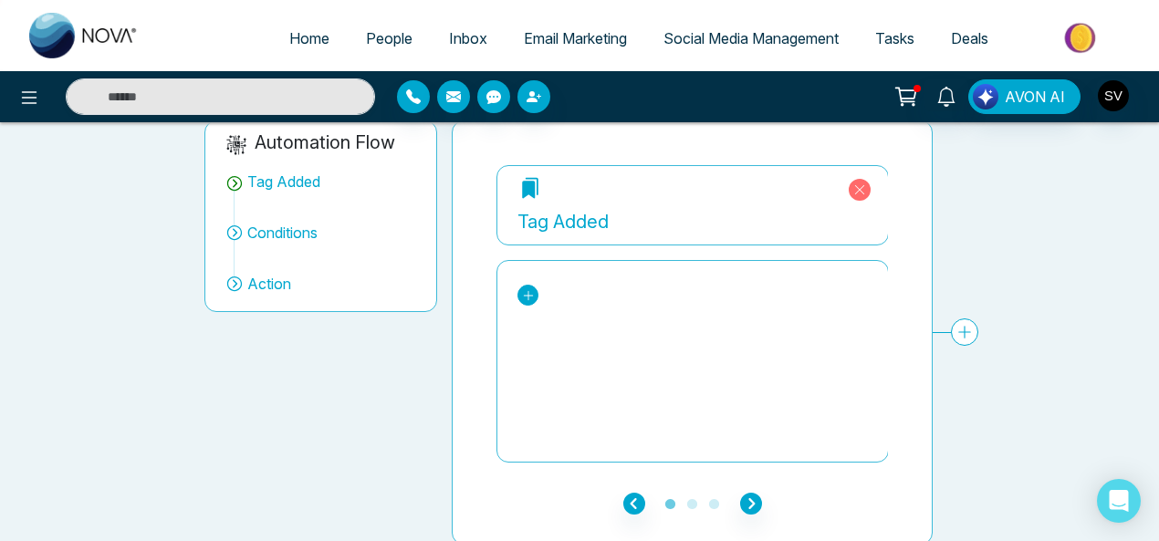
click at [525, 297] on icon at bounding box center [528, 295] width 13 height 13
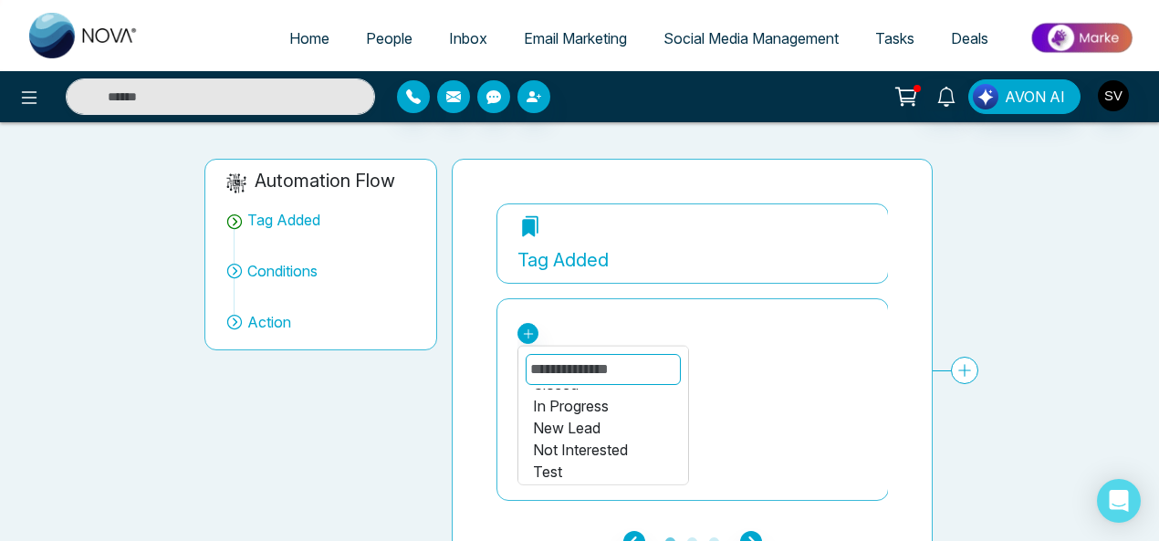
scroll to position [0, 0]
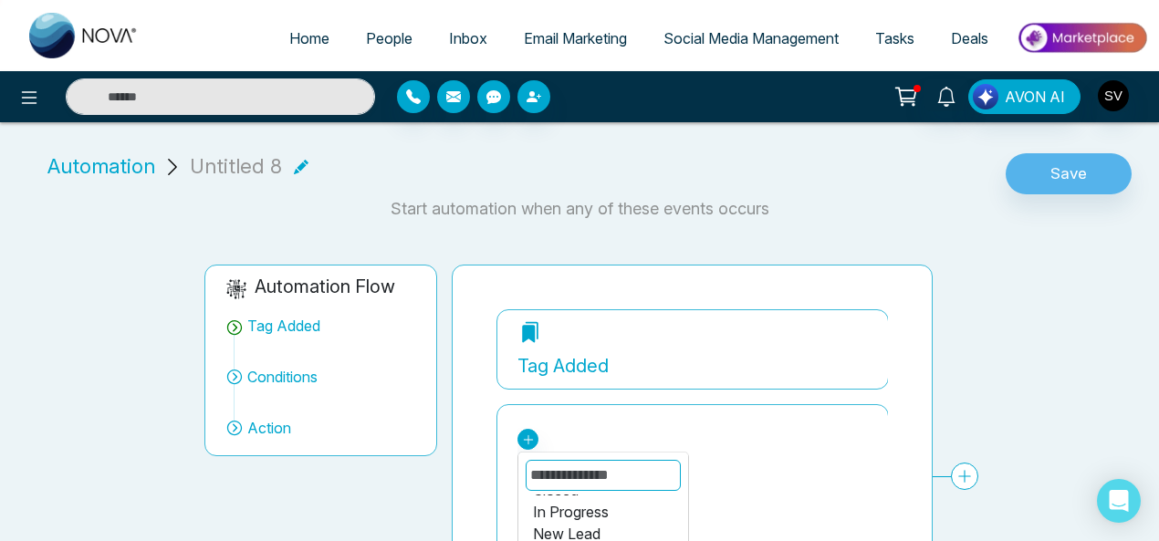
click at [100, 158] on span "Automation" at bounding box center [101, 166] width 108 height 30
